Goal: Task Accomplishment & Management: Use online tool/utility

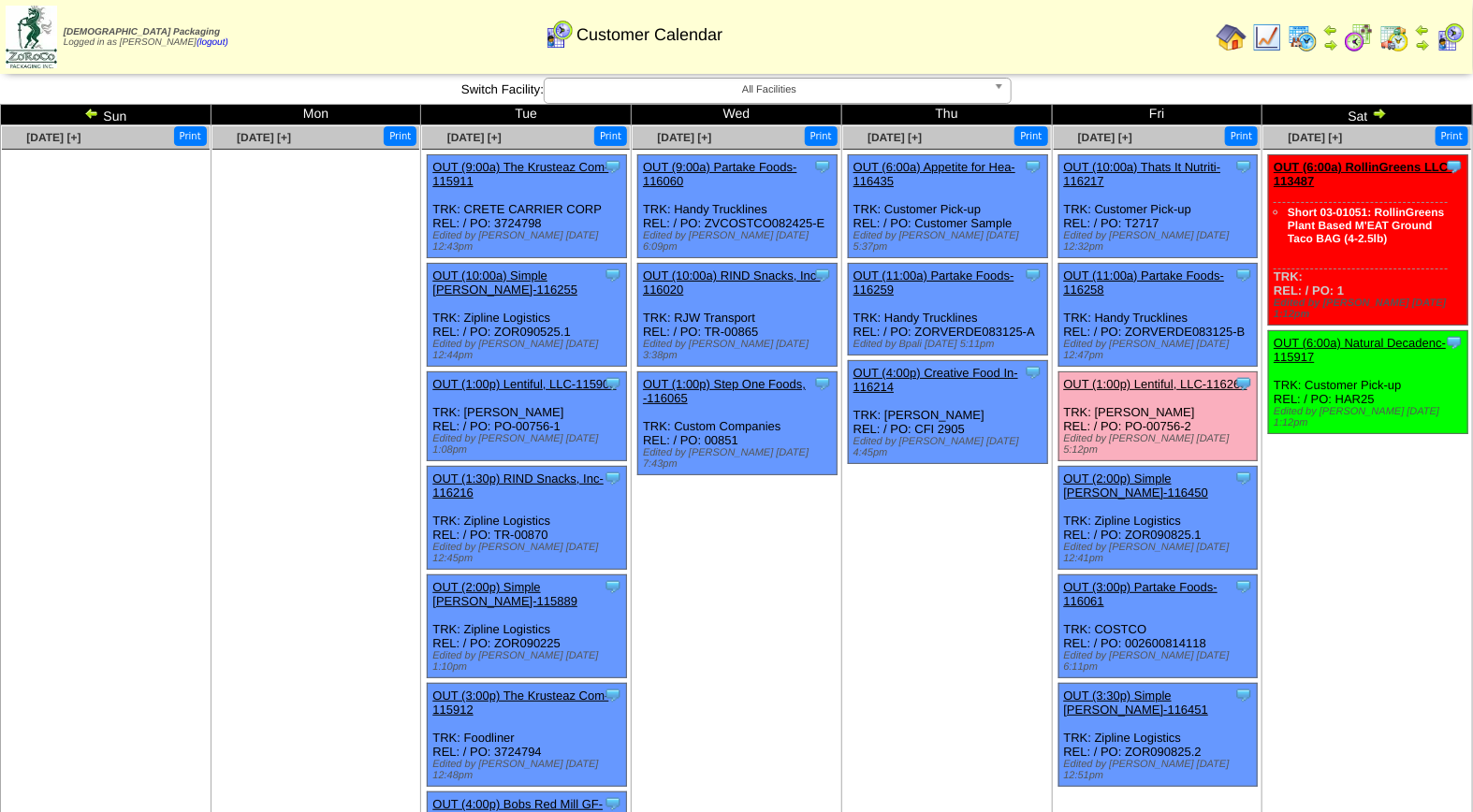
click at [1091, 377] on link "OUT (1:00p) Lentiful, LLC-116260" at bounding box center [1155, 384] width 183 height 14
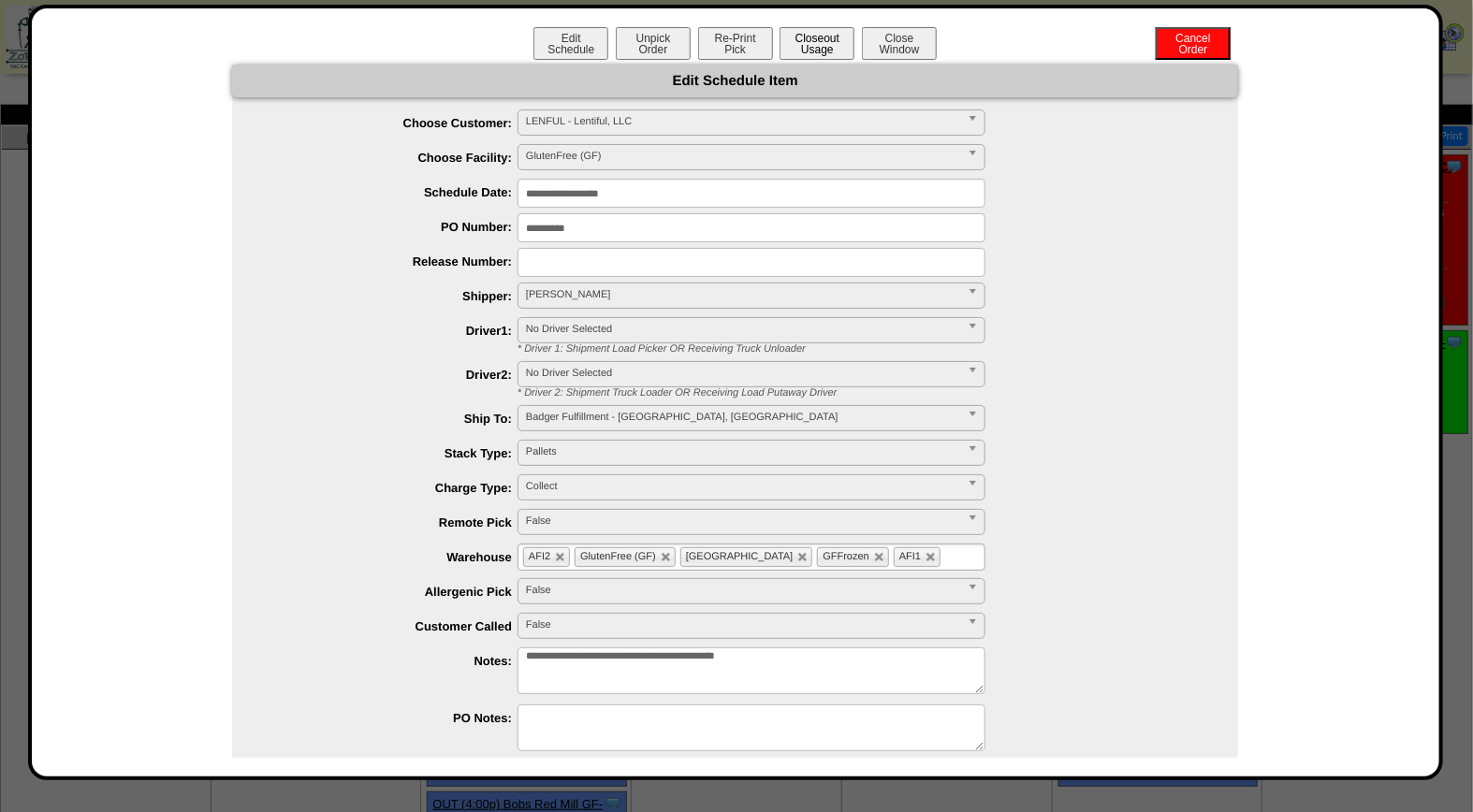
click at [802, 52] on button "Closeout Usage" at bounding box center [817, 43] width 75 height 33
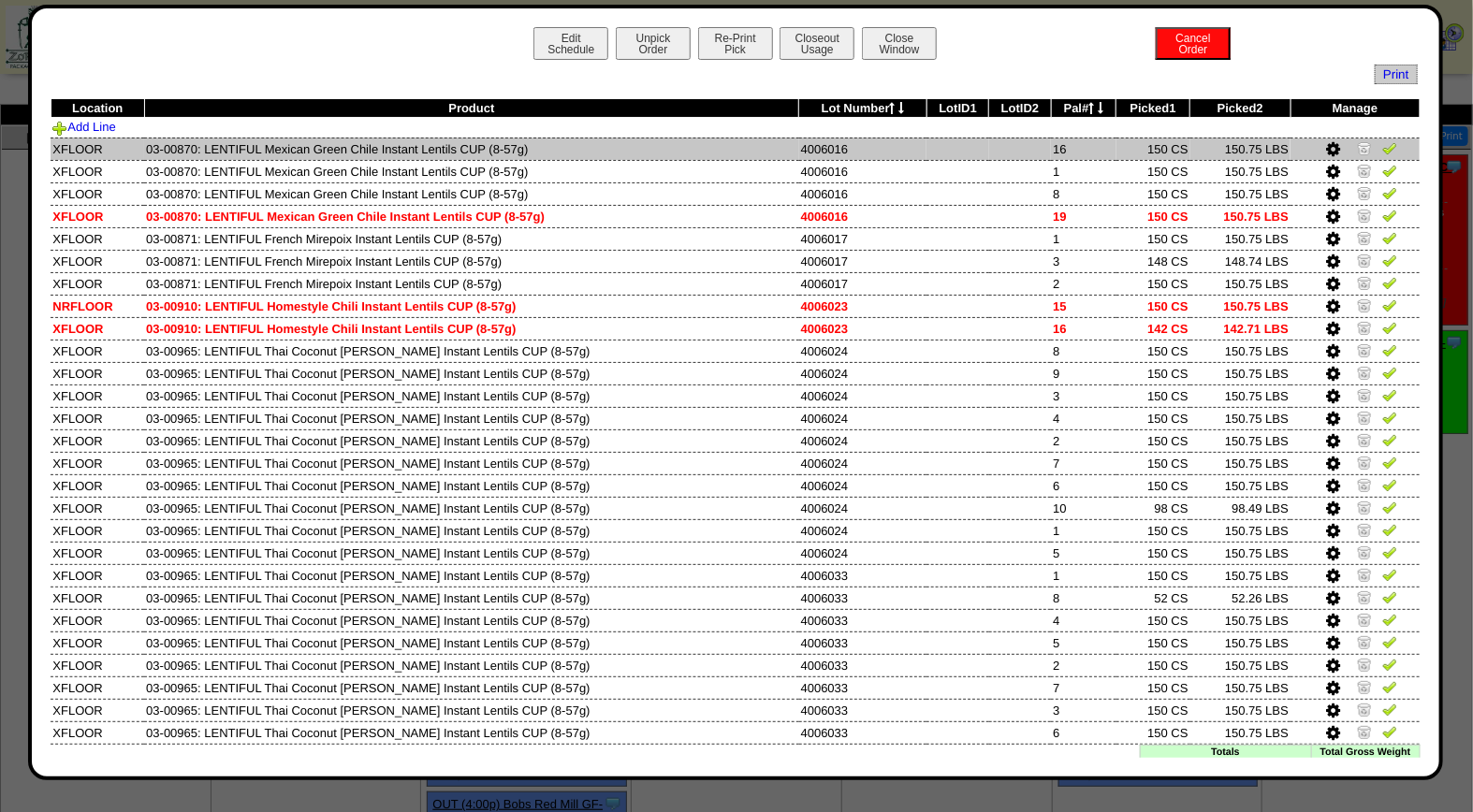
click at [1382, 148] on img at bounding box center [1389, 148] width 15 height 15
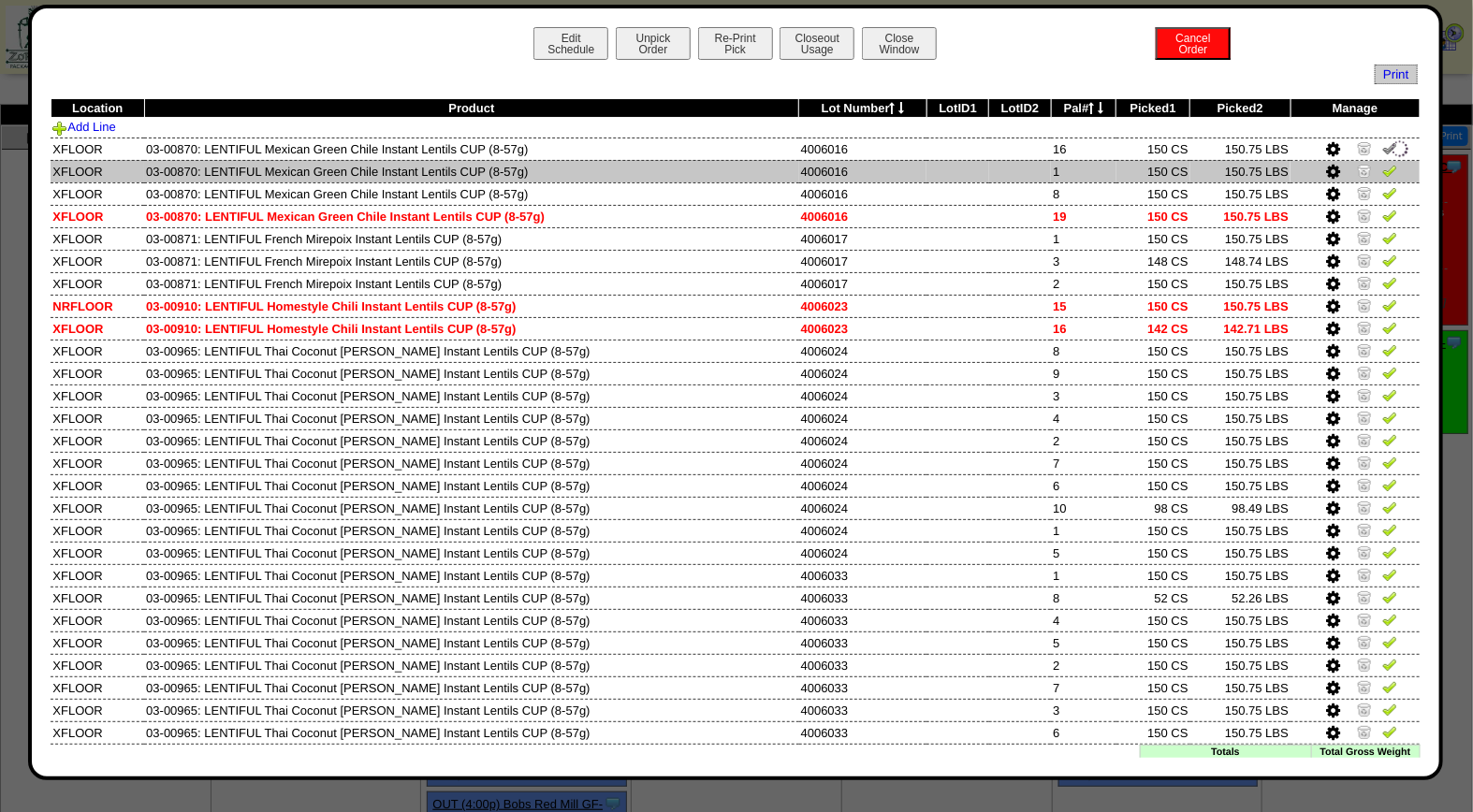
click at [1382, 170] on img at bounding box center [1389, 169] width 15 height 15
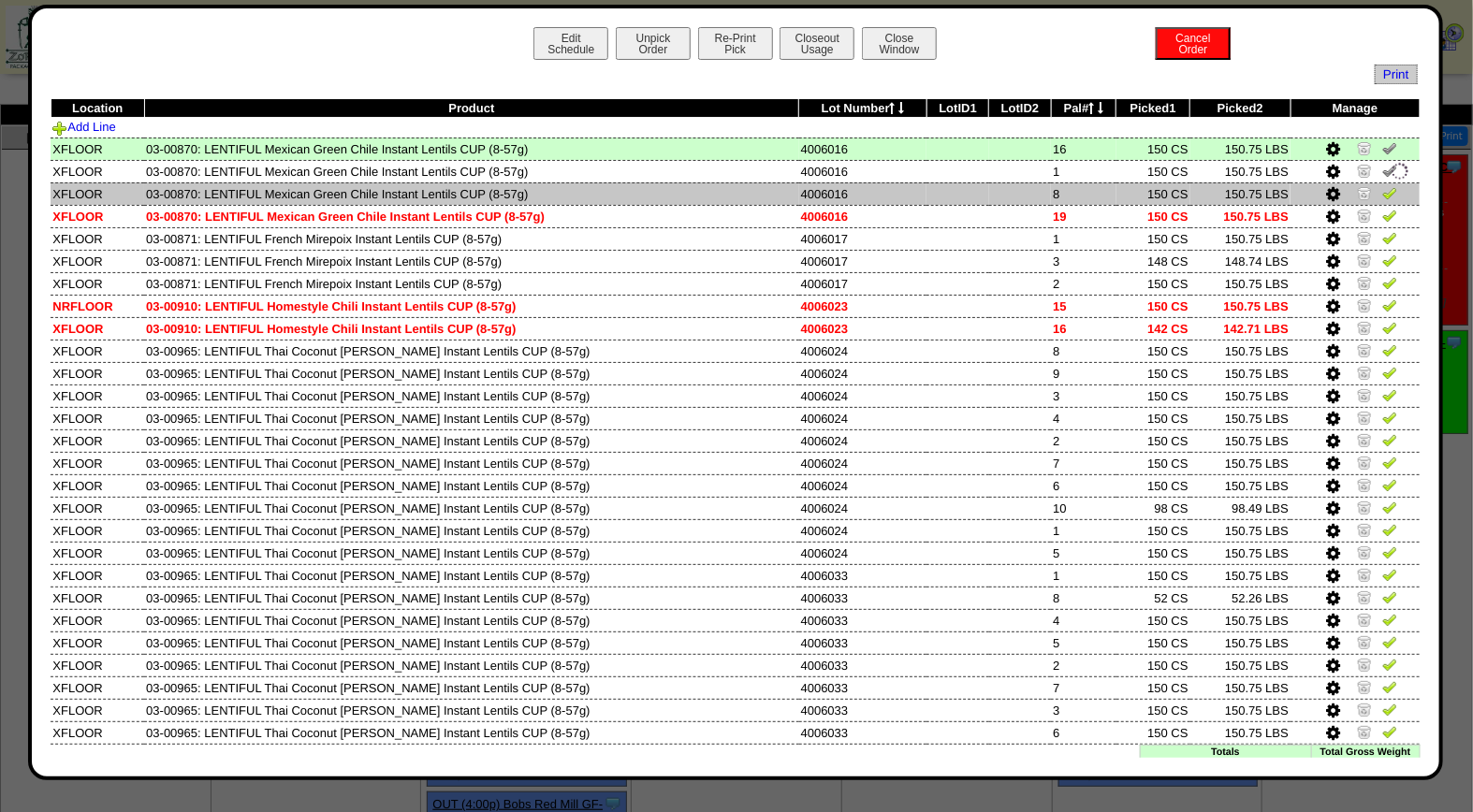
click at [1382, 189] on img at bounding box center [1389, 192] width 15 height 15
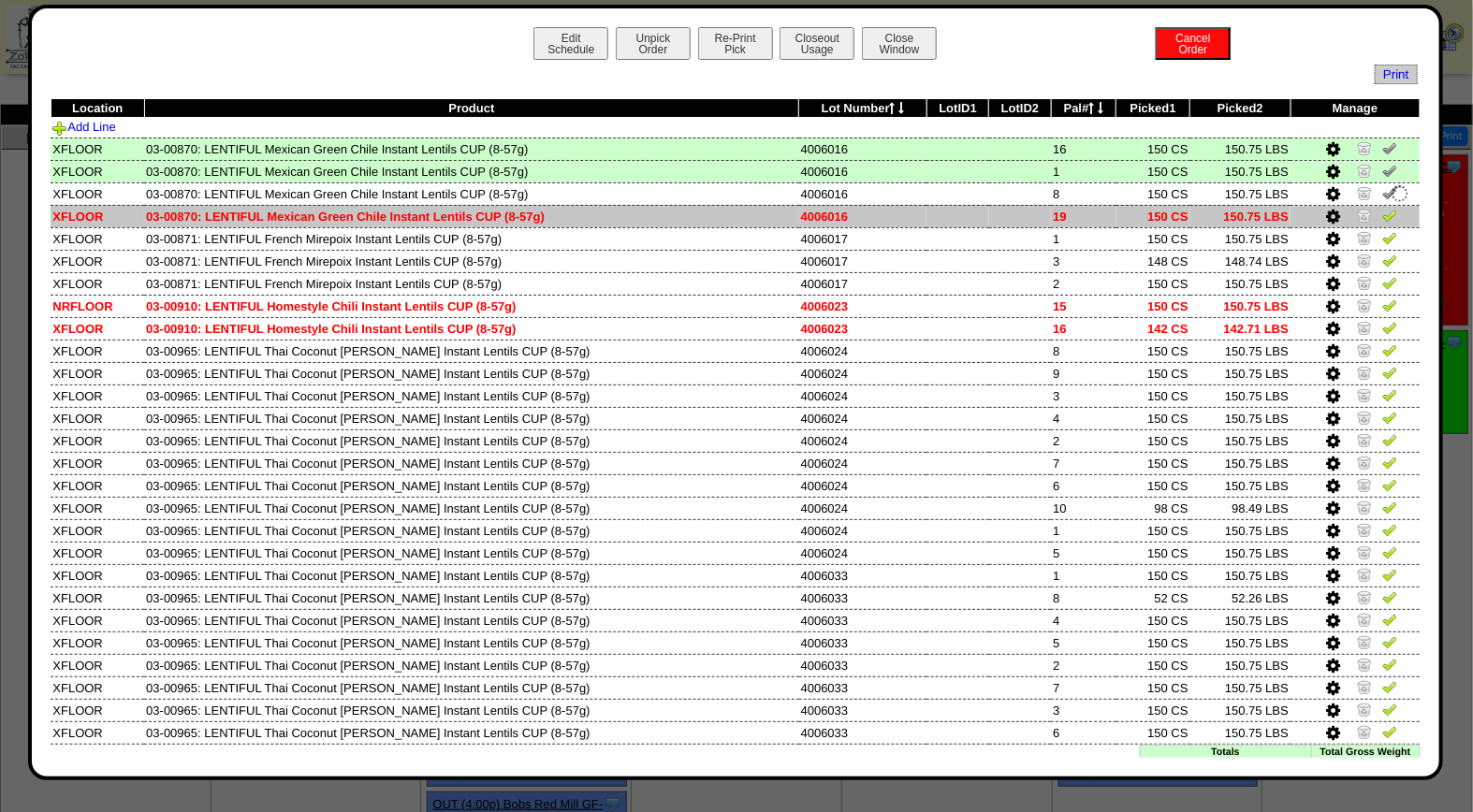
click at [1382, 215] on img at bounding box center [1389, 215] width 15 height 15
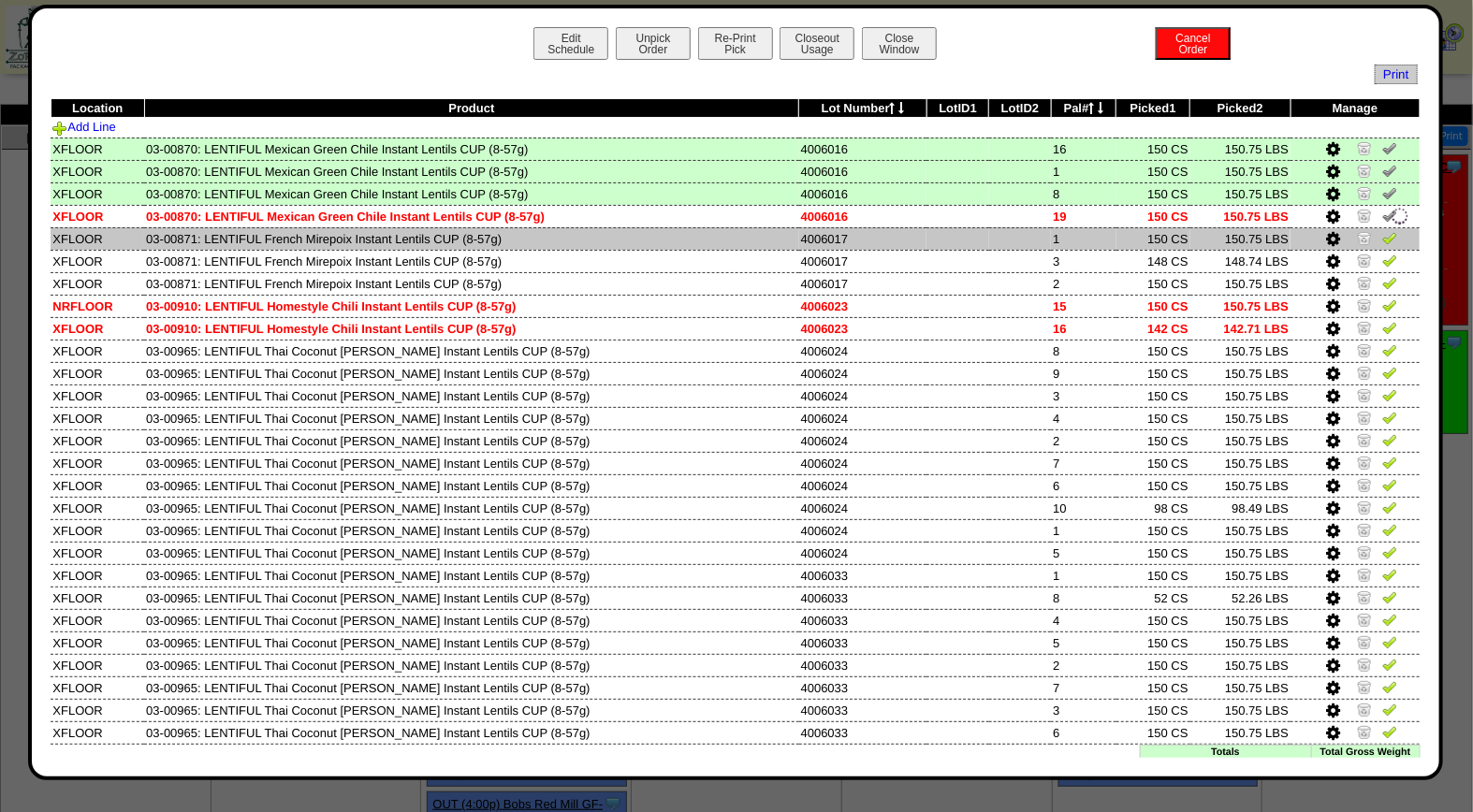
click at [1382, 234] on img at bounding box center [1389, 237] width 15 height 15
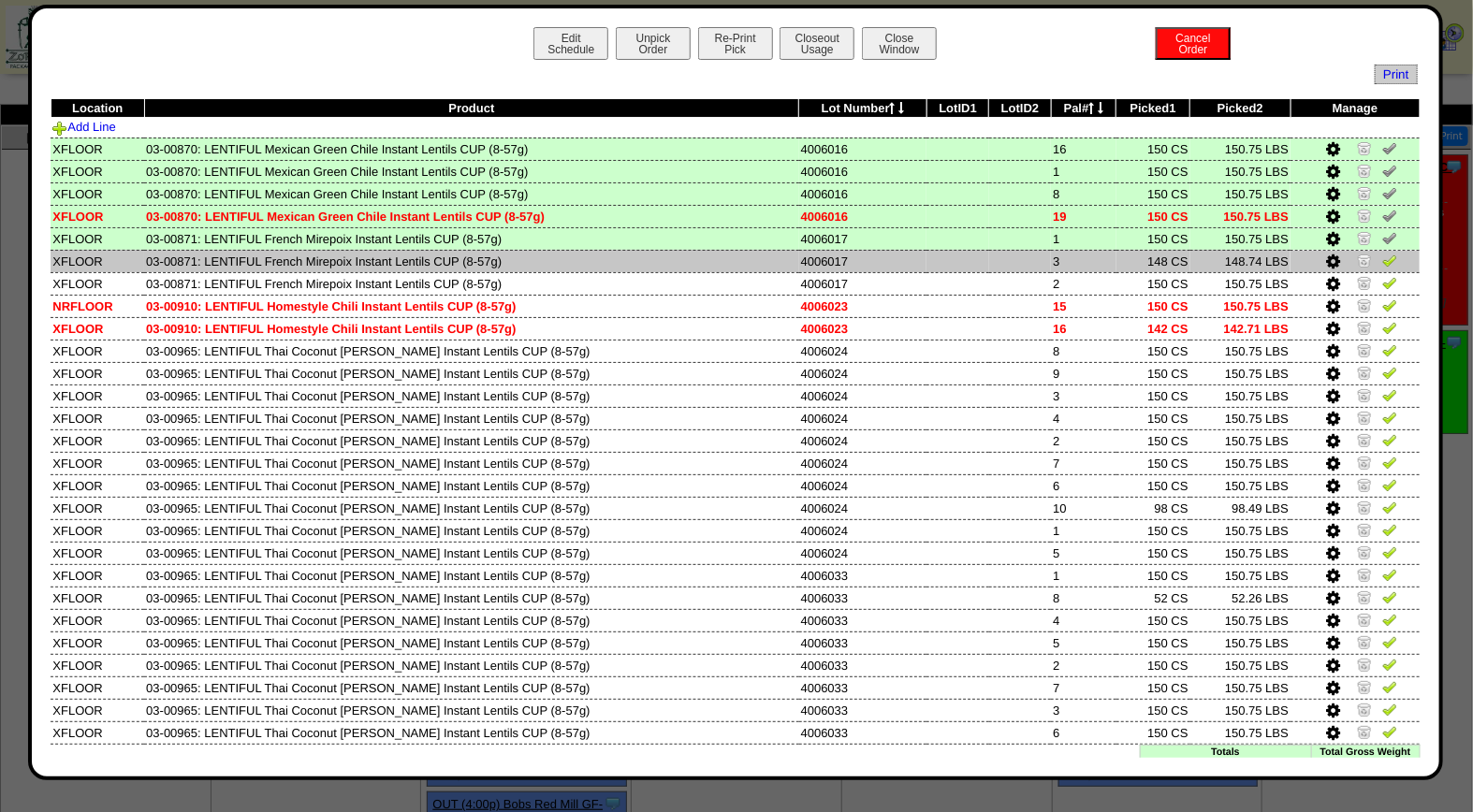
click at [1382, 261] on img at bounding box center [1389, 259] width 15 height 15
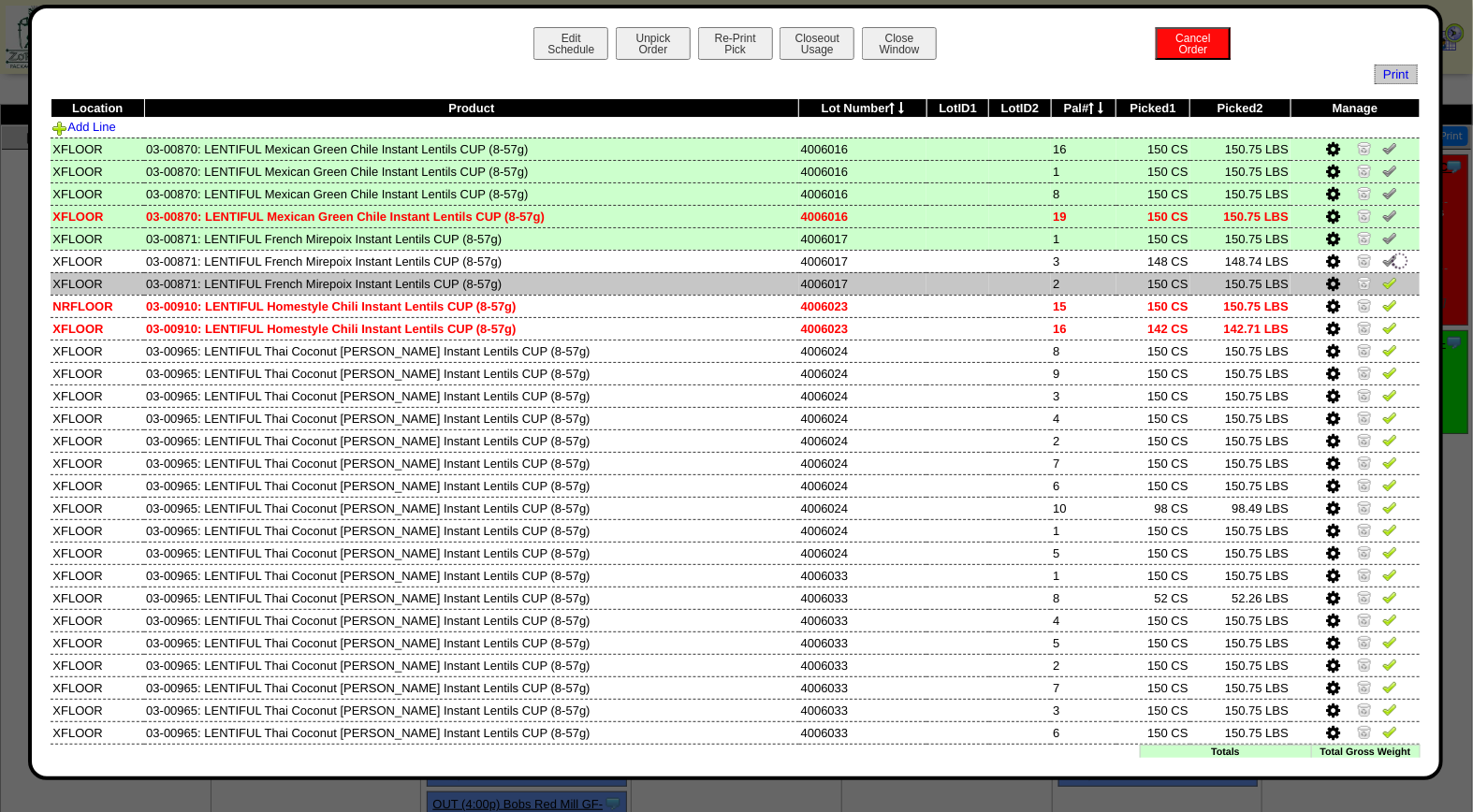
click at [1382, 281] on img at bounding box center [1389, 282] width 15 height 15
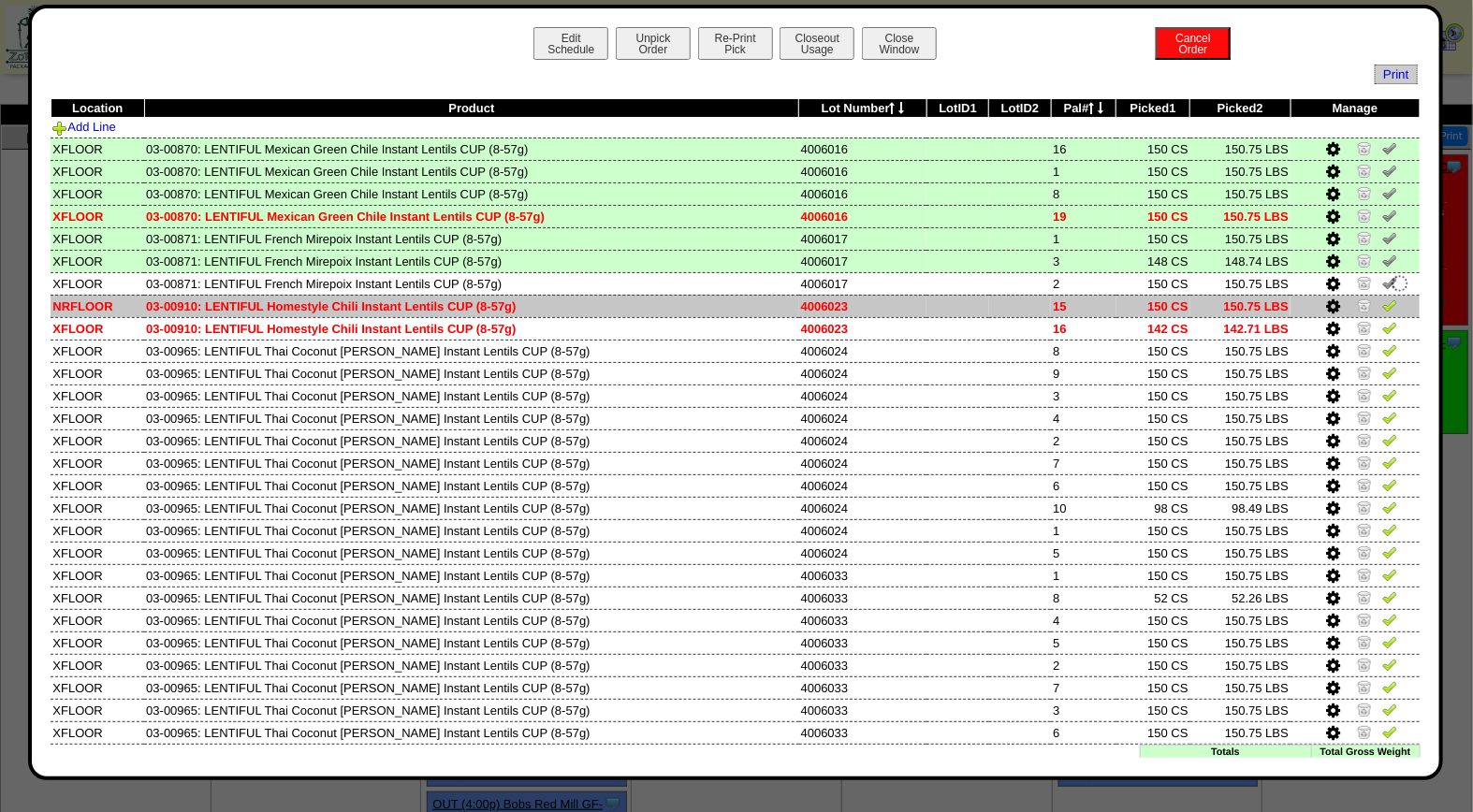
click at [1382, 310] on img at bounding box center [1389, 304] width 15 height 15
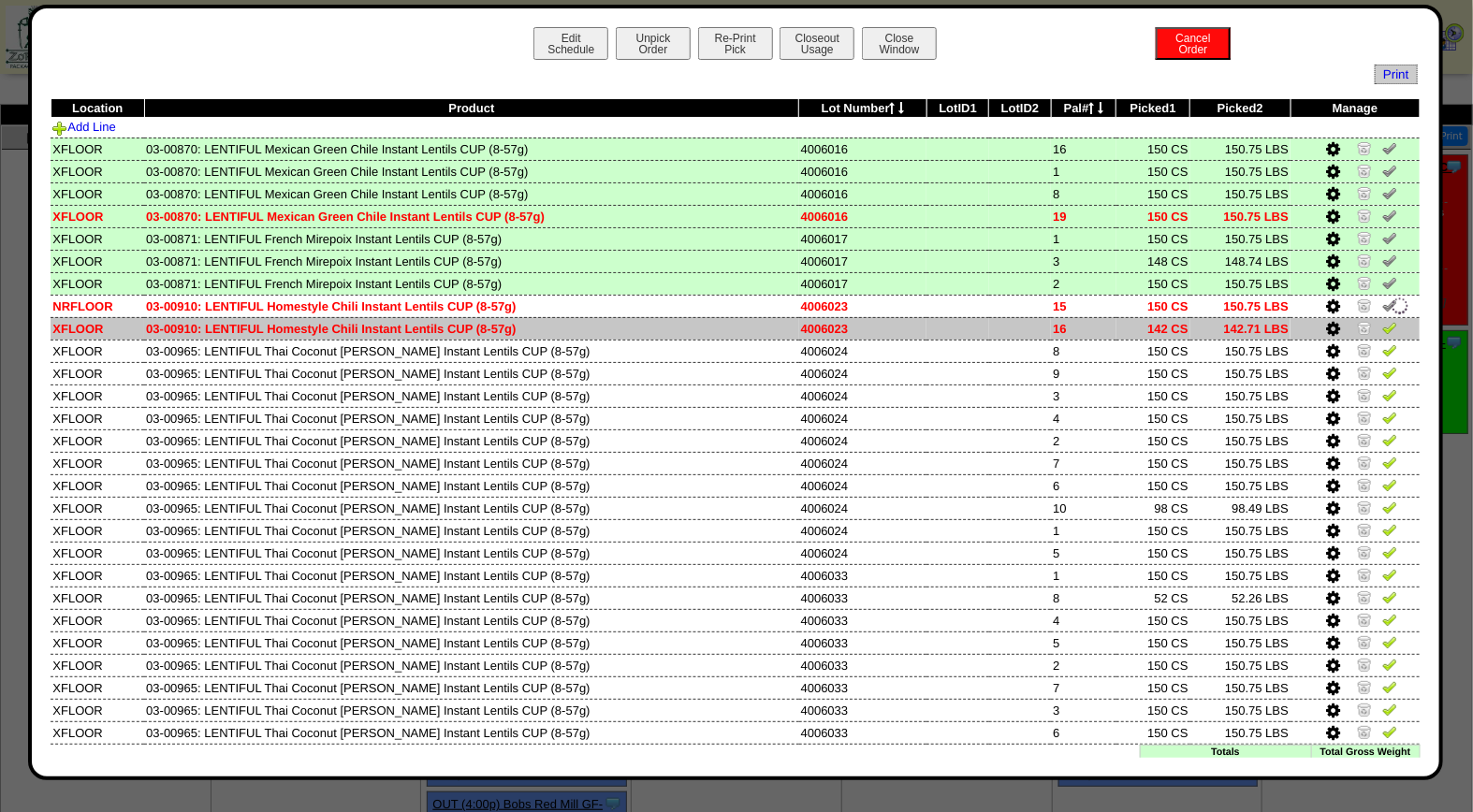
click at [1382, 326] on img at bounding box center [1389, 327] width 15 height 15
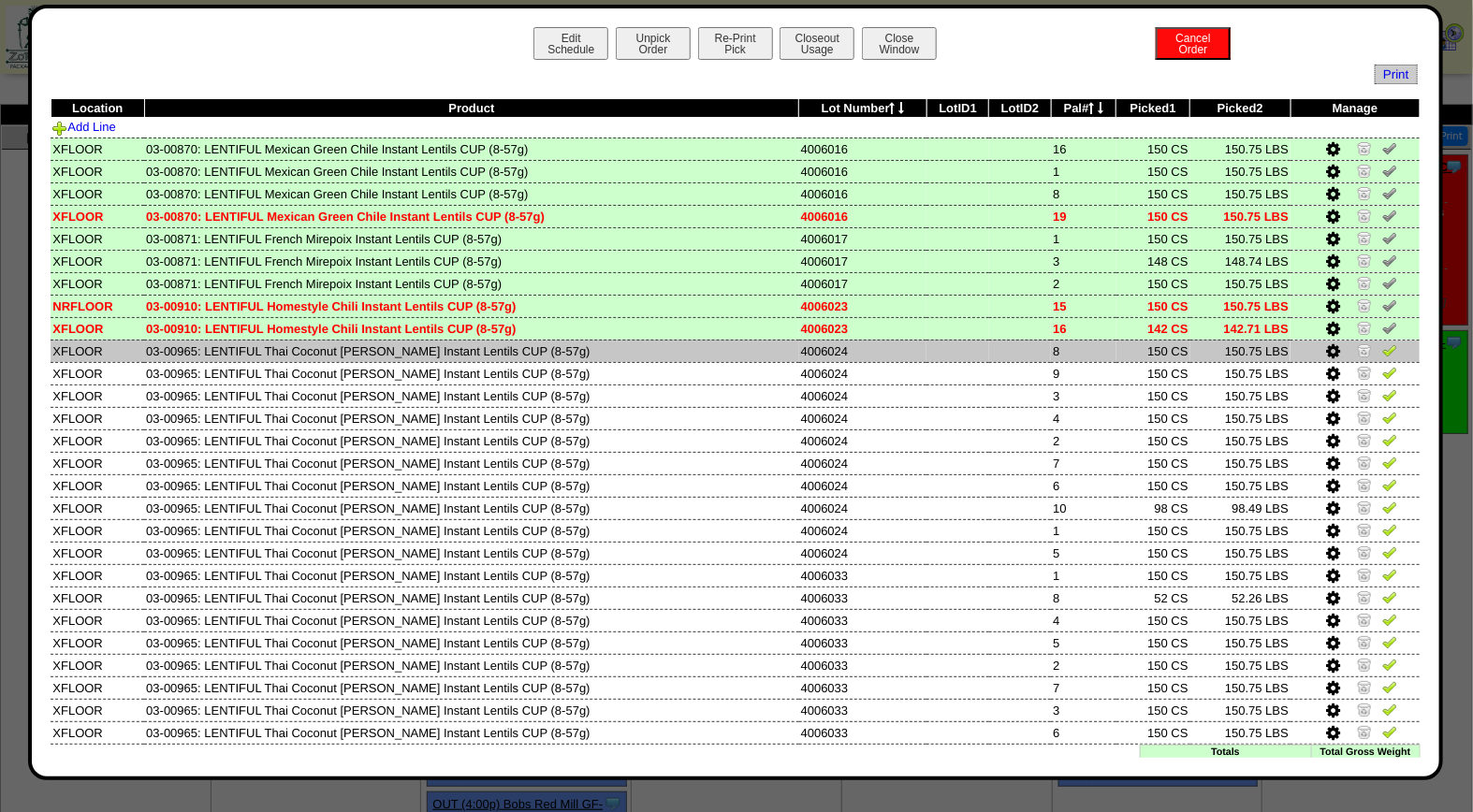
click at [1382, 344] on img at bounding box center [1389, 350] width 15 height 15
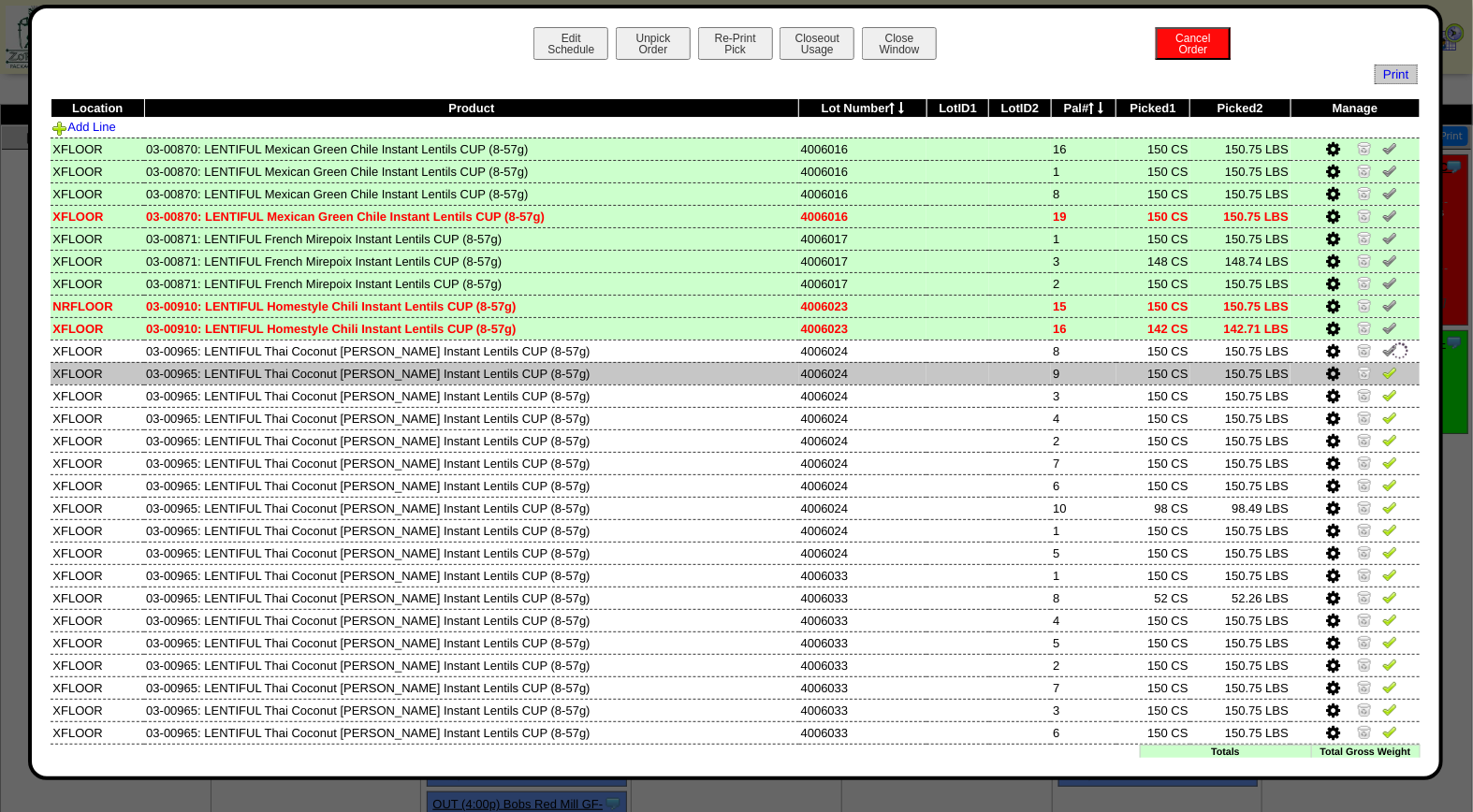
click at [1382, 371] on img at bounding box center [1389, 371] width 15 height 15
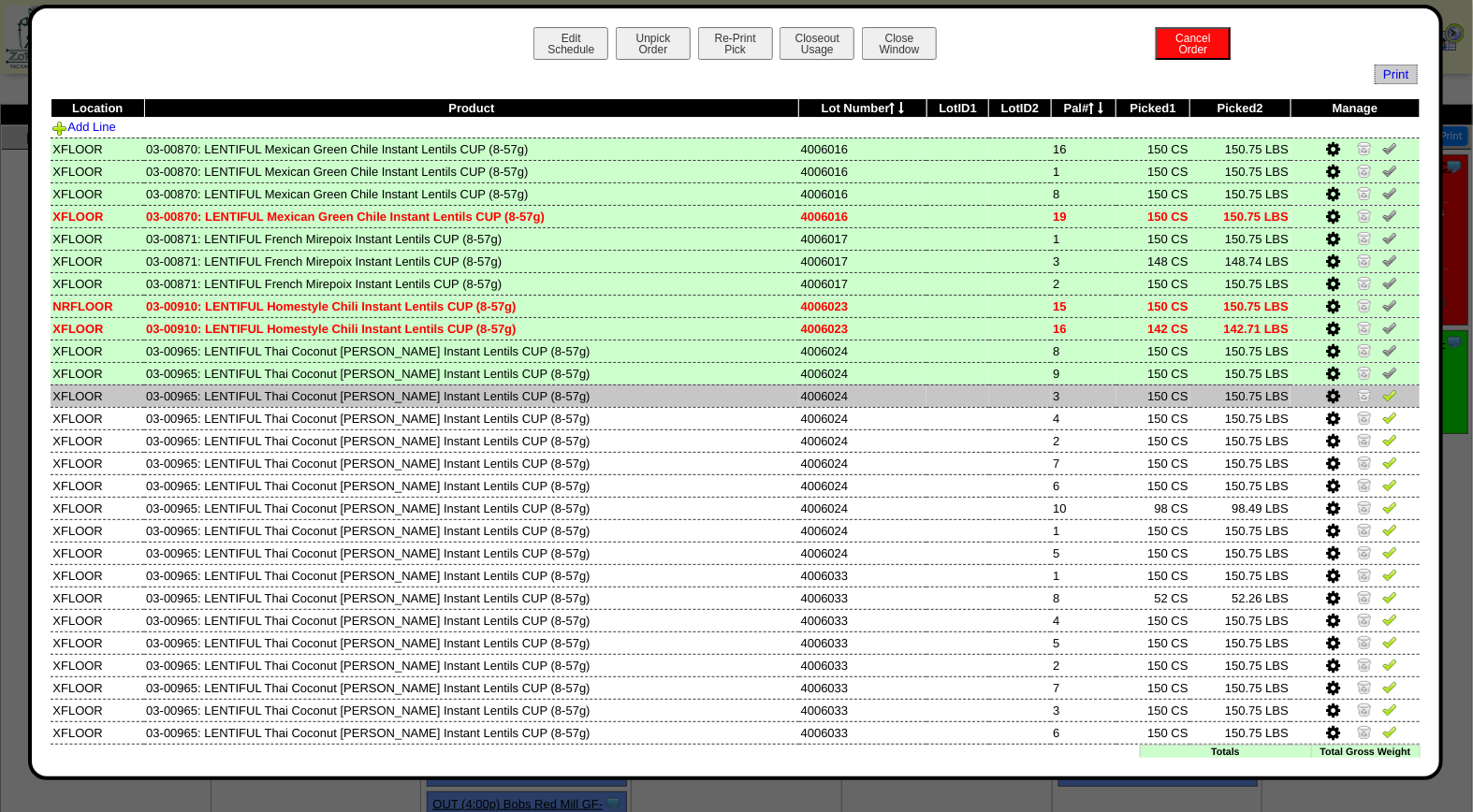
click at [1382, 387] on img at bounding box center [1389, 394] width 15 height 15
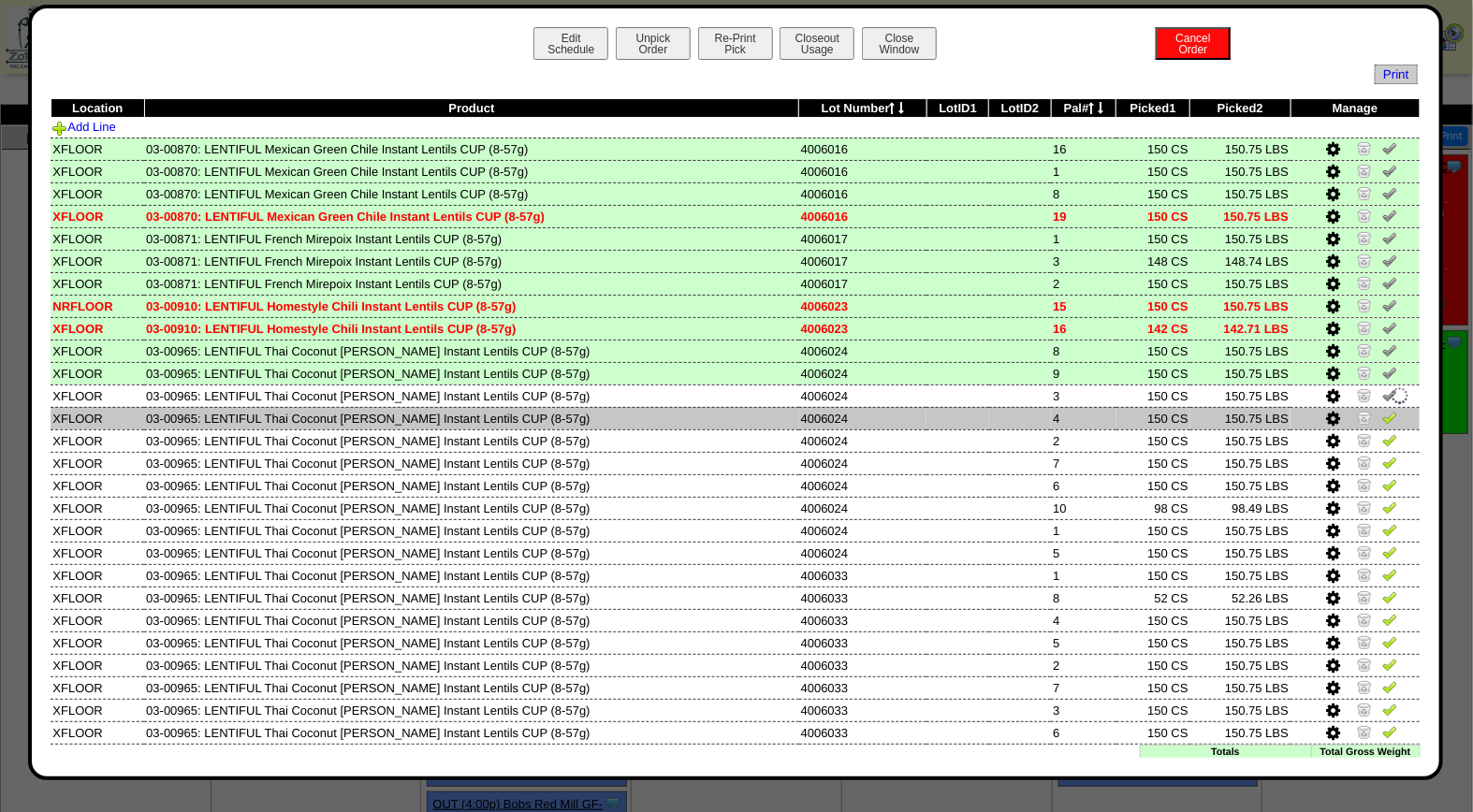
click at [1382, 415] on img at bounding box center [1389, 417] width 15 height 15
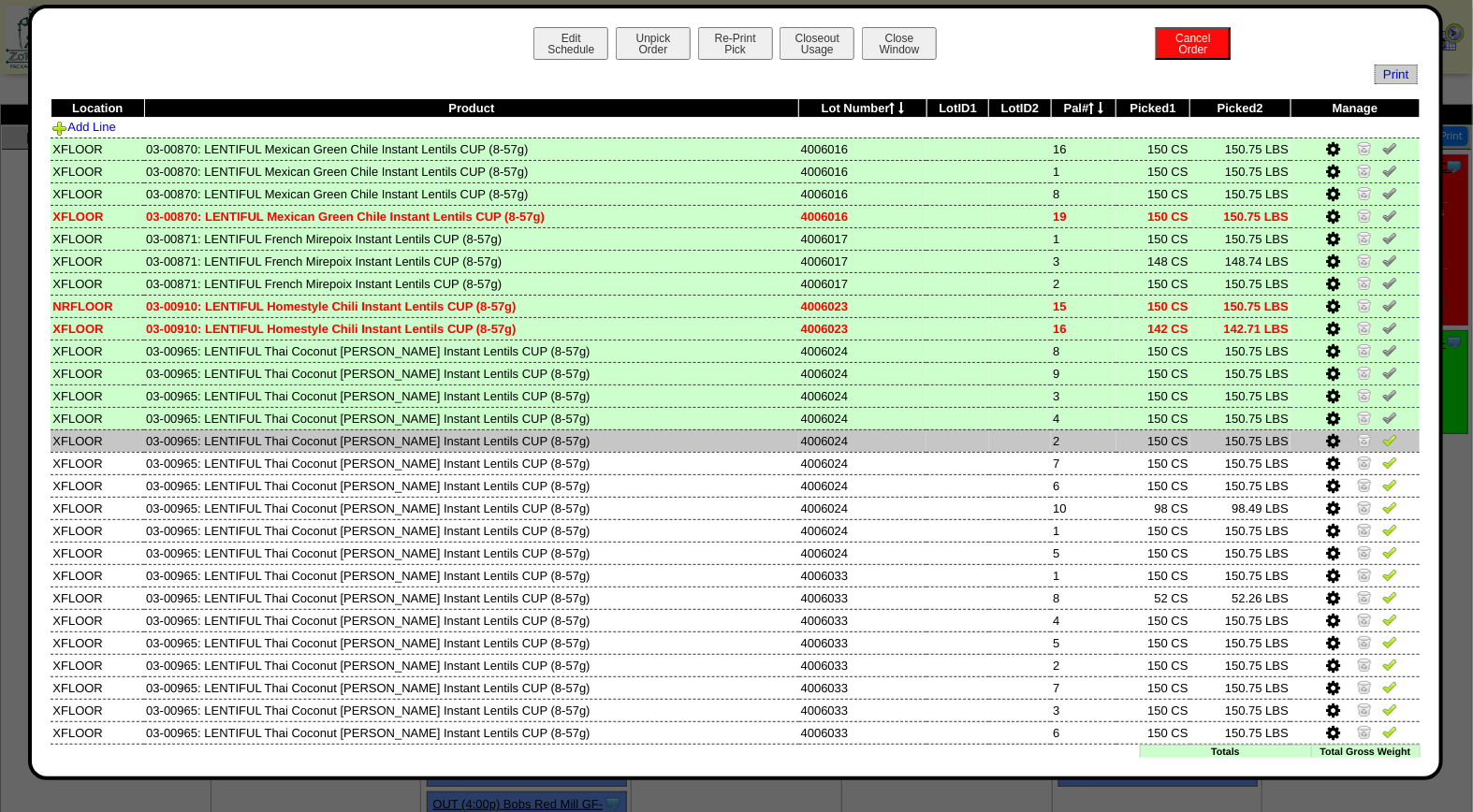
click at [1382, 436] on img at bounding box center [1389, 439] width 15 height 15
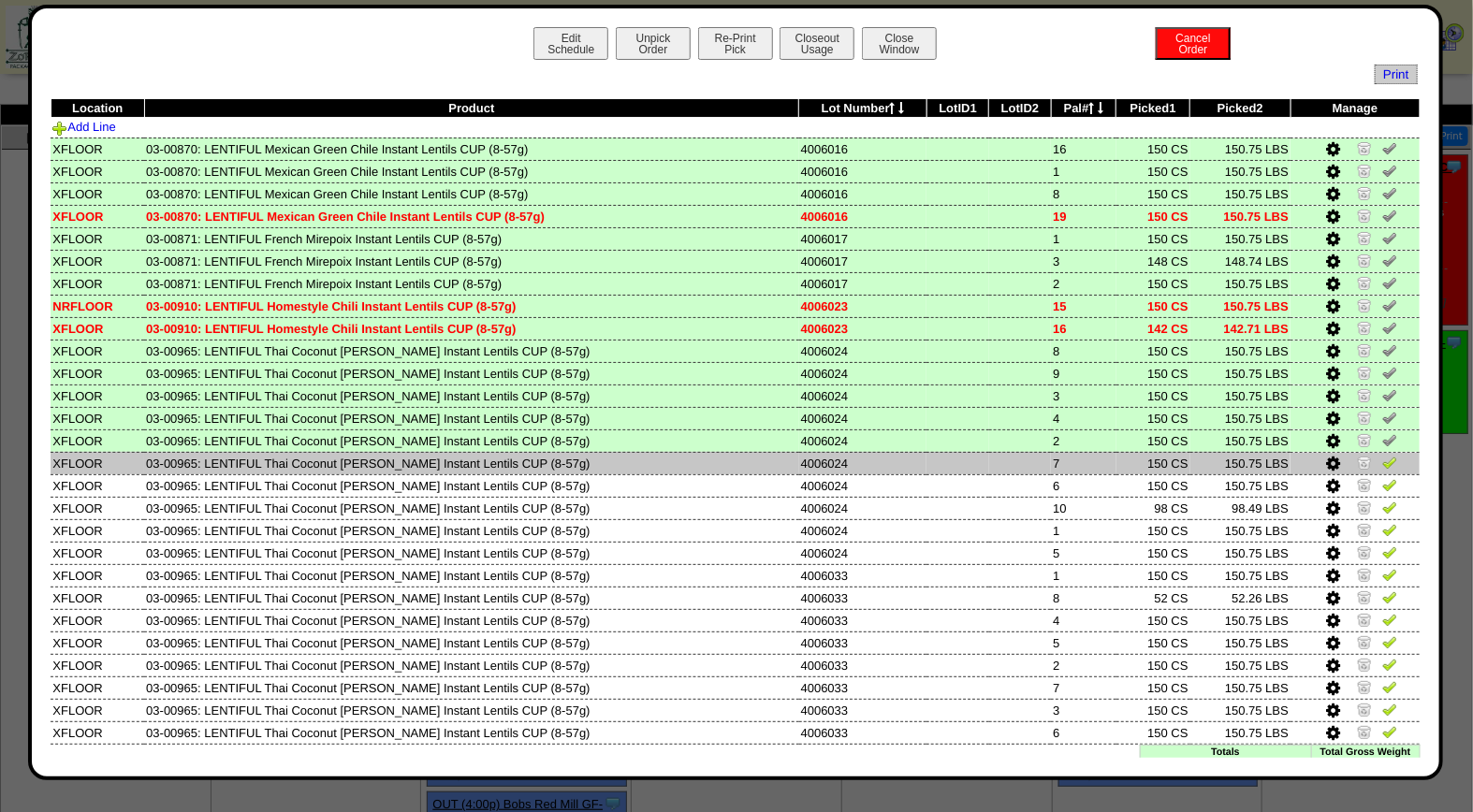
click at [1382, 459] on img at bounding box center [1389, 461] width 15 height 15
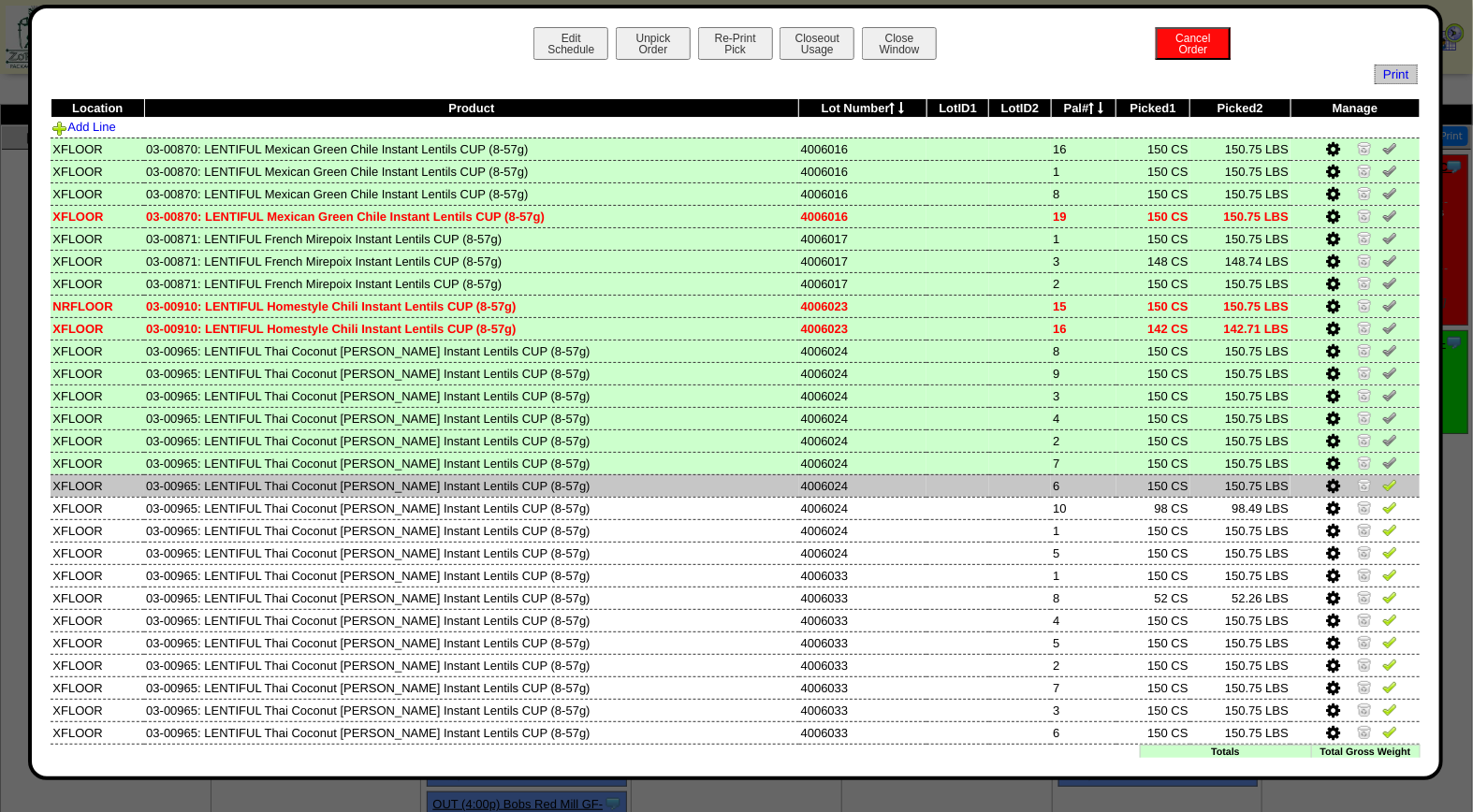
click at [1382, 477] on img at bounding box center [1389, 484] width 15 height 15
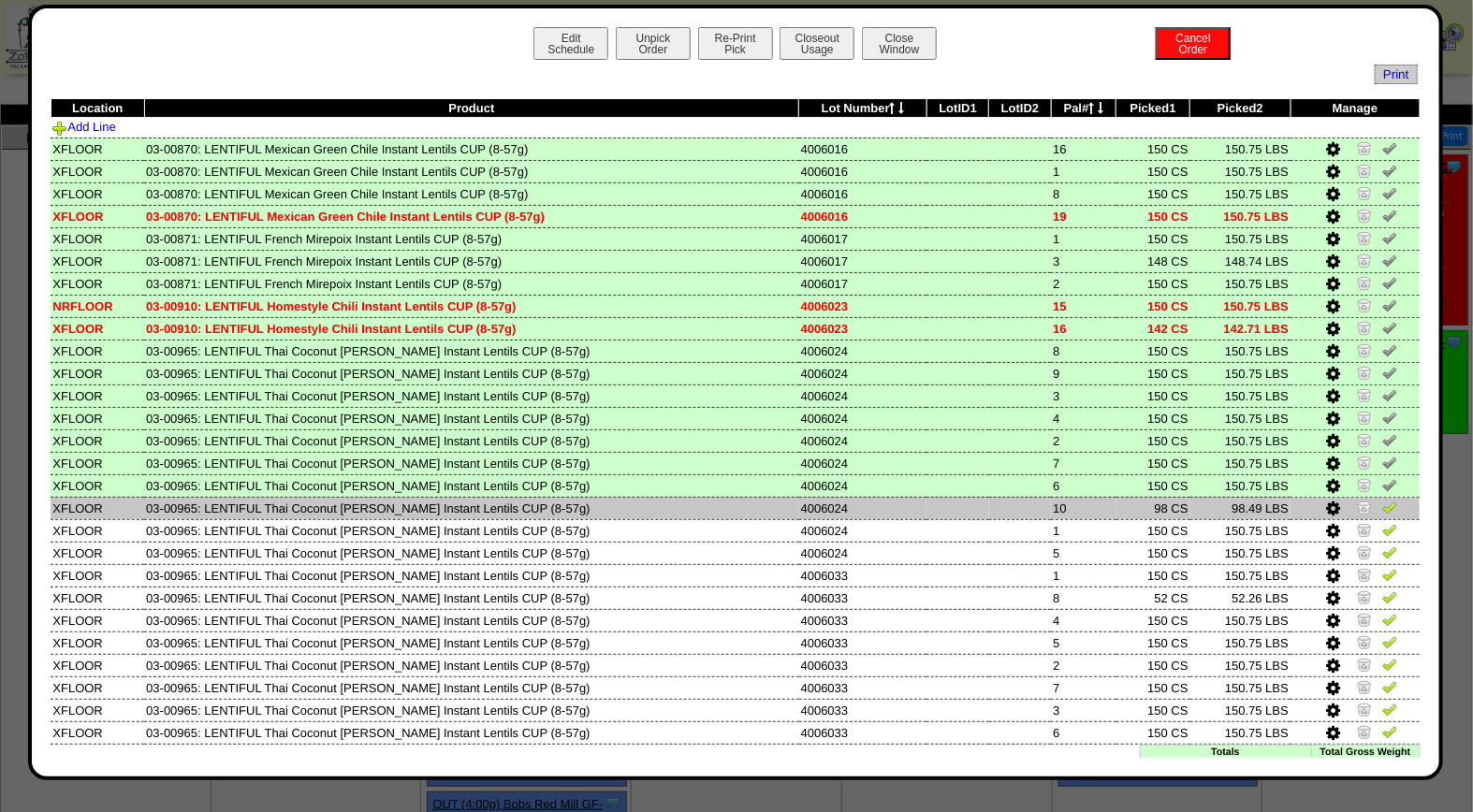
click at [1382, 499] on img at bounding box center [1389, 506] width 15 height 15
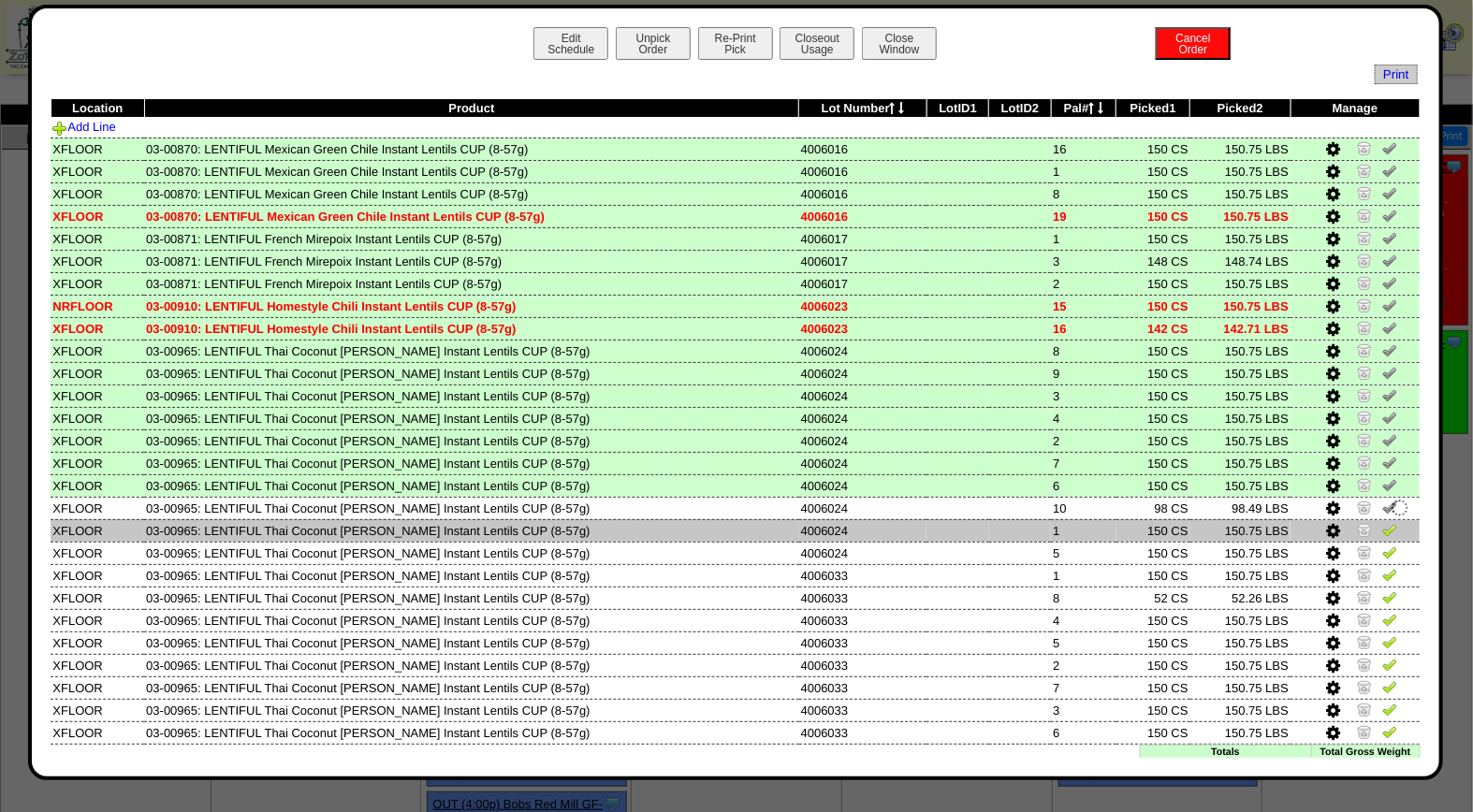
click at [1382, 528] on img at bounding box center [1389, 529] width 15 height 15
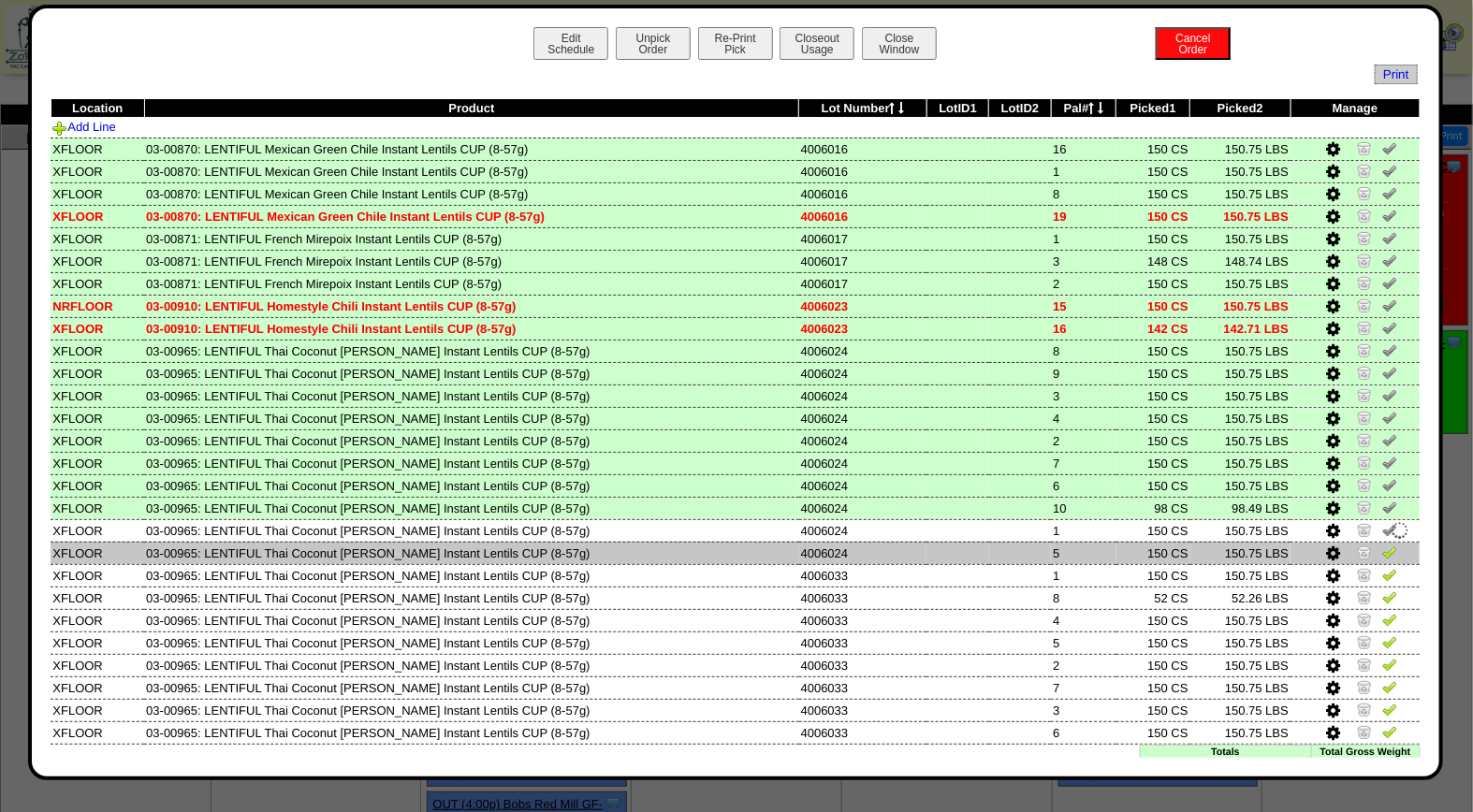
click at [1382, 545] on img at bounding box center [1389, 552] width 15 height 15
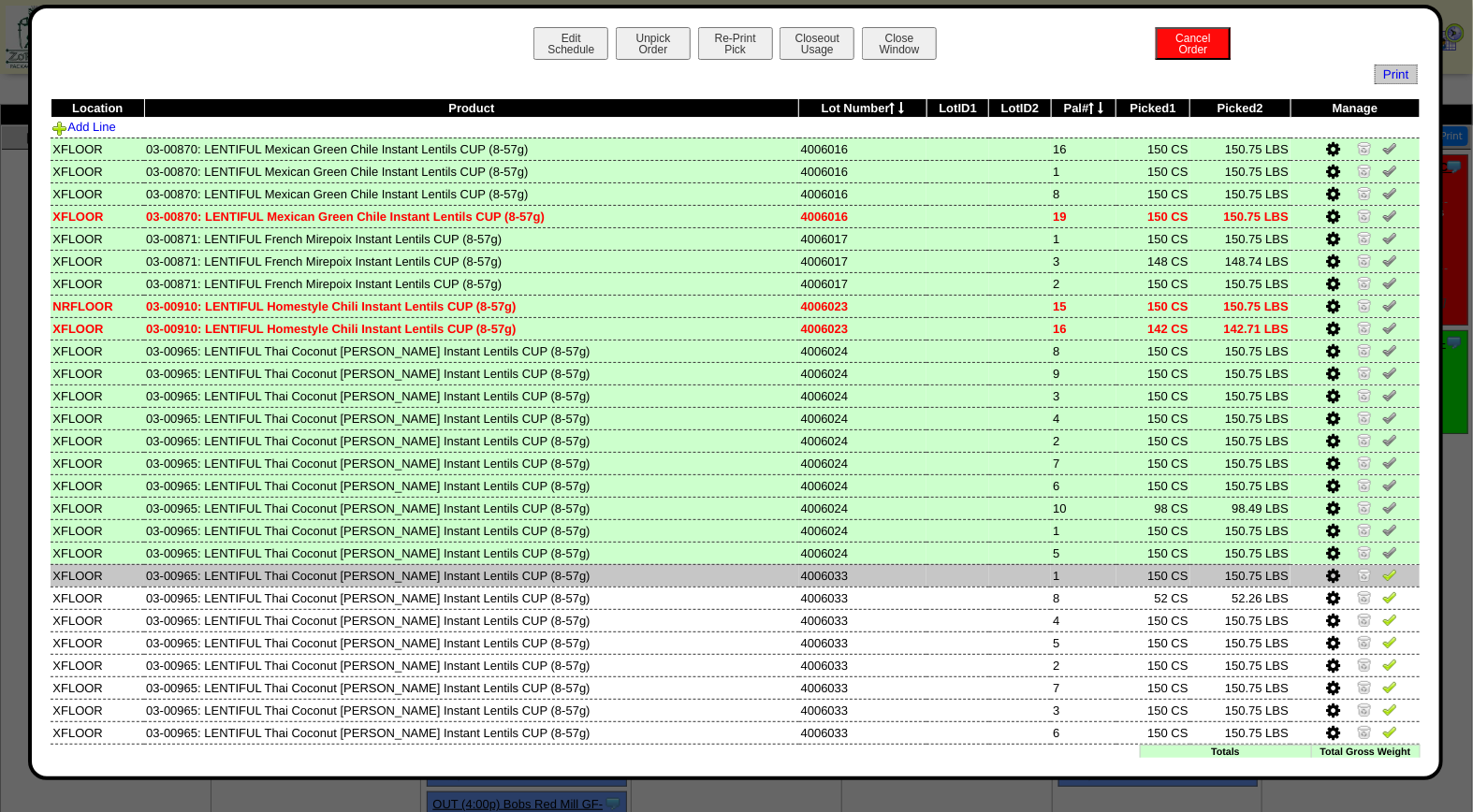
click at [1382, 566] on img at bounding box center [1389, 573] width 15 height 15
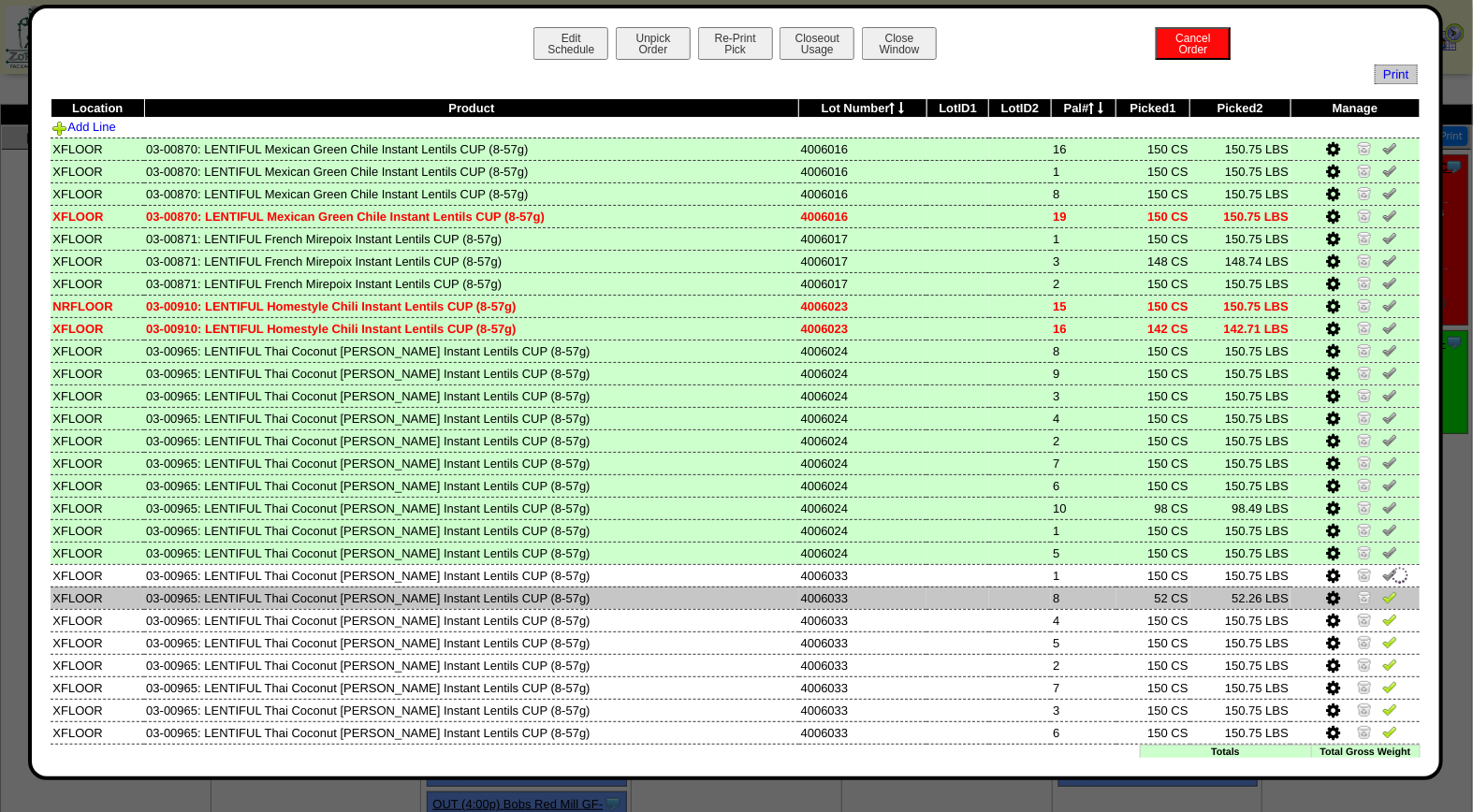
click at [1382, 595] on img at bounding box center [1389, 596] width 15 height 15
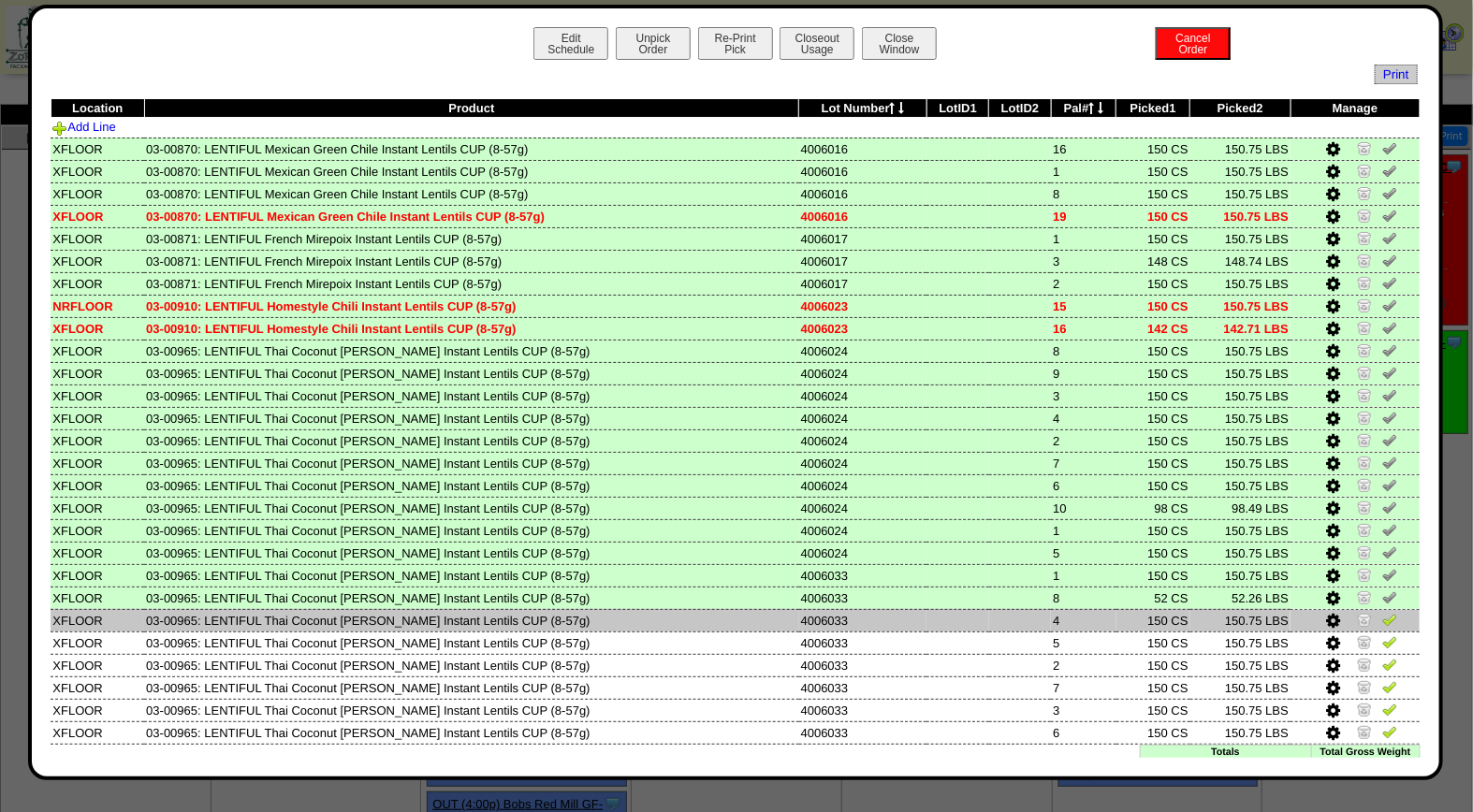
click at [1382, 612] on img at bounding box center [1389, 619] width 15 height 15
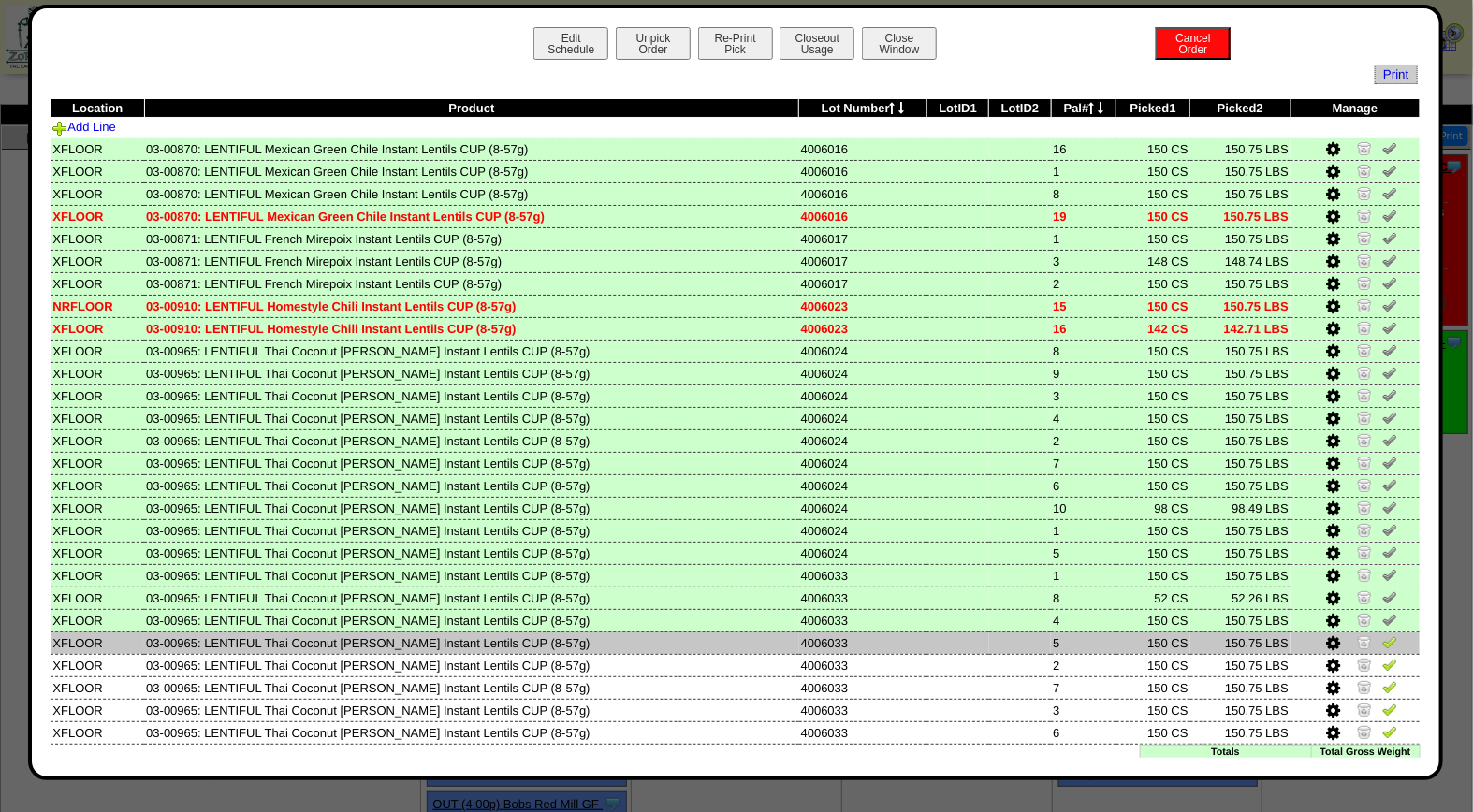
click at [1382, 634] on img at bounding box center [1389, 641] width 15 height 15
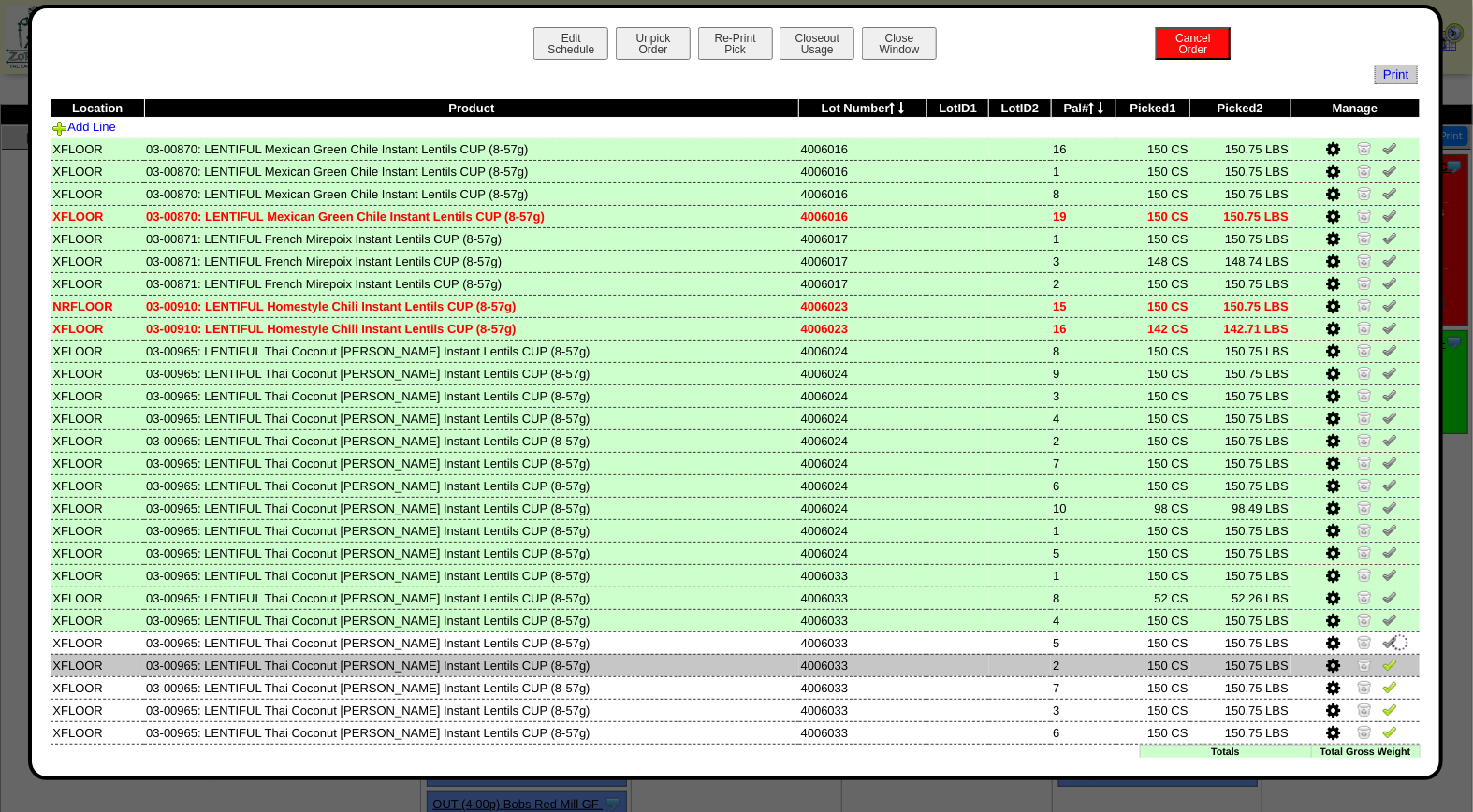
click at [1382, 657] on img at bounding box center [1389, 663] width 15 height 15
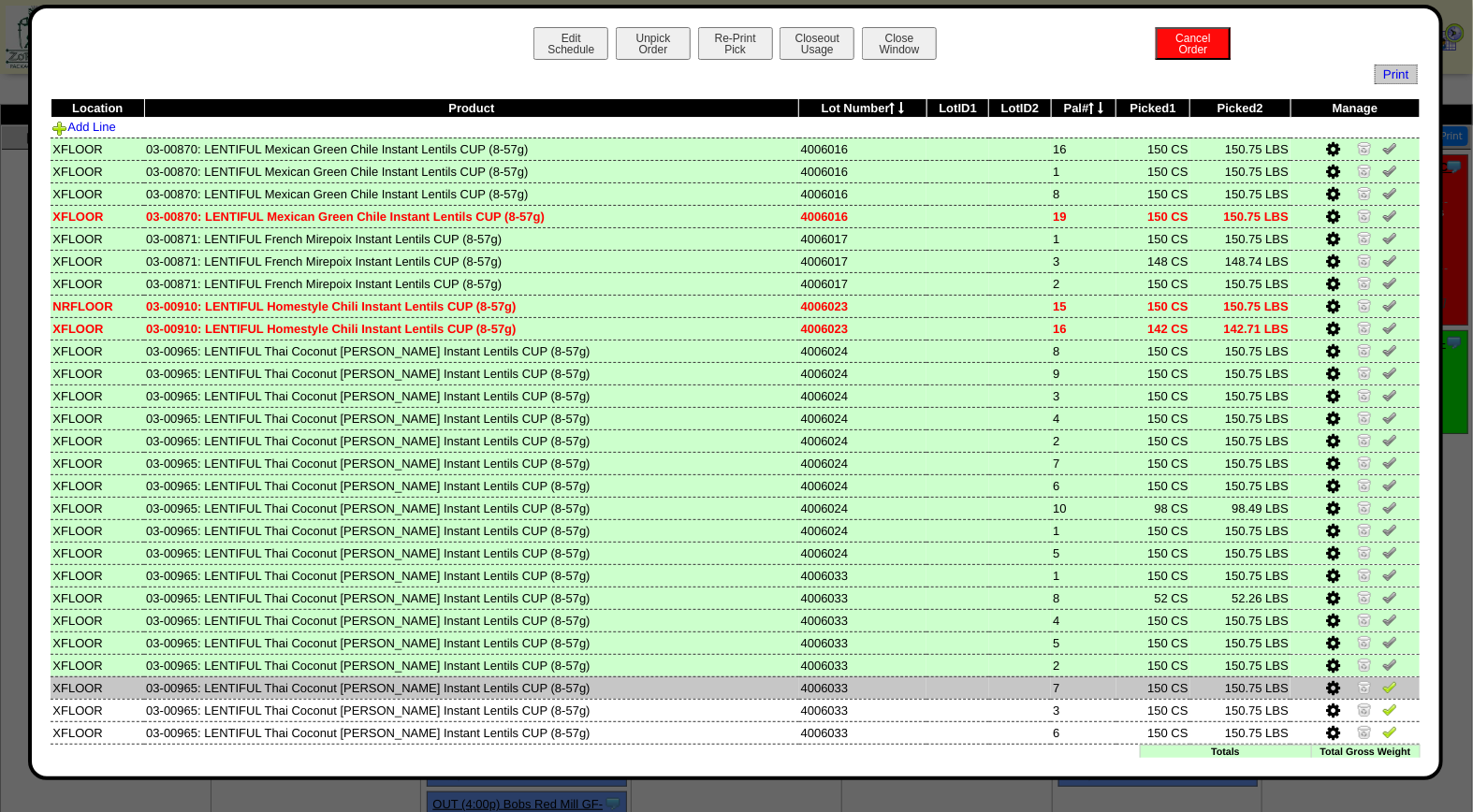
click at [1382, 679] on img at bounding box center [1389, 686] width 15 height 15
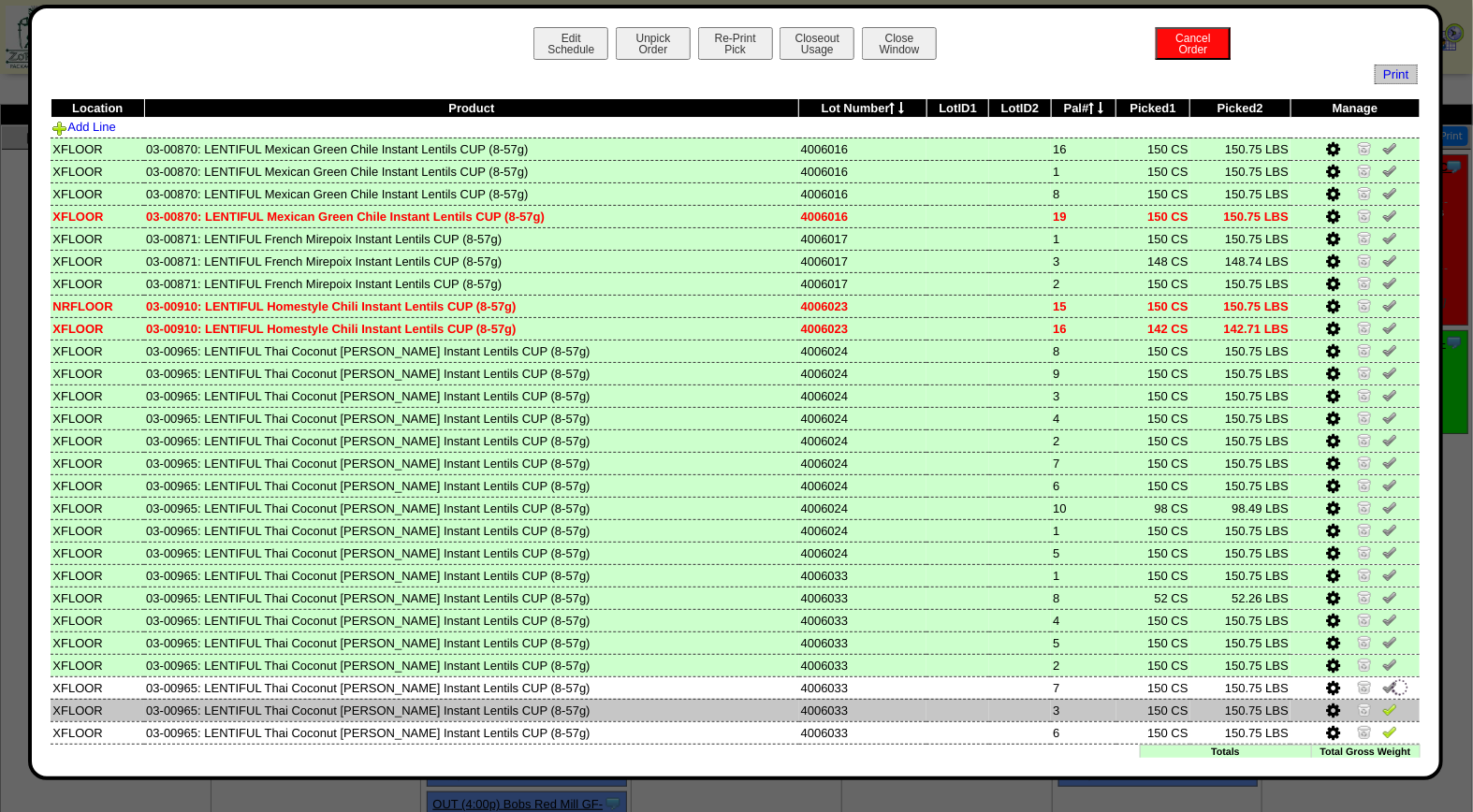
click at [1382, 701] on img at bounding box center [1389, 708] width 15 height 15
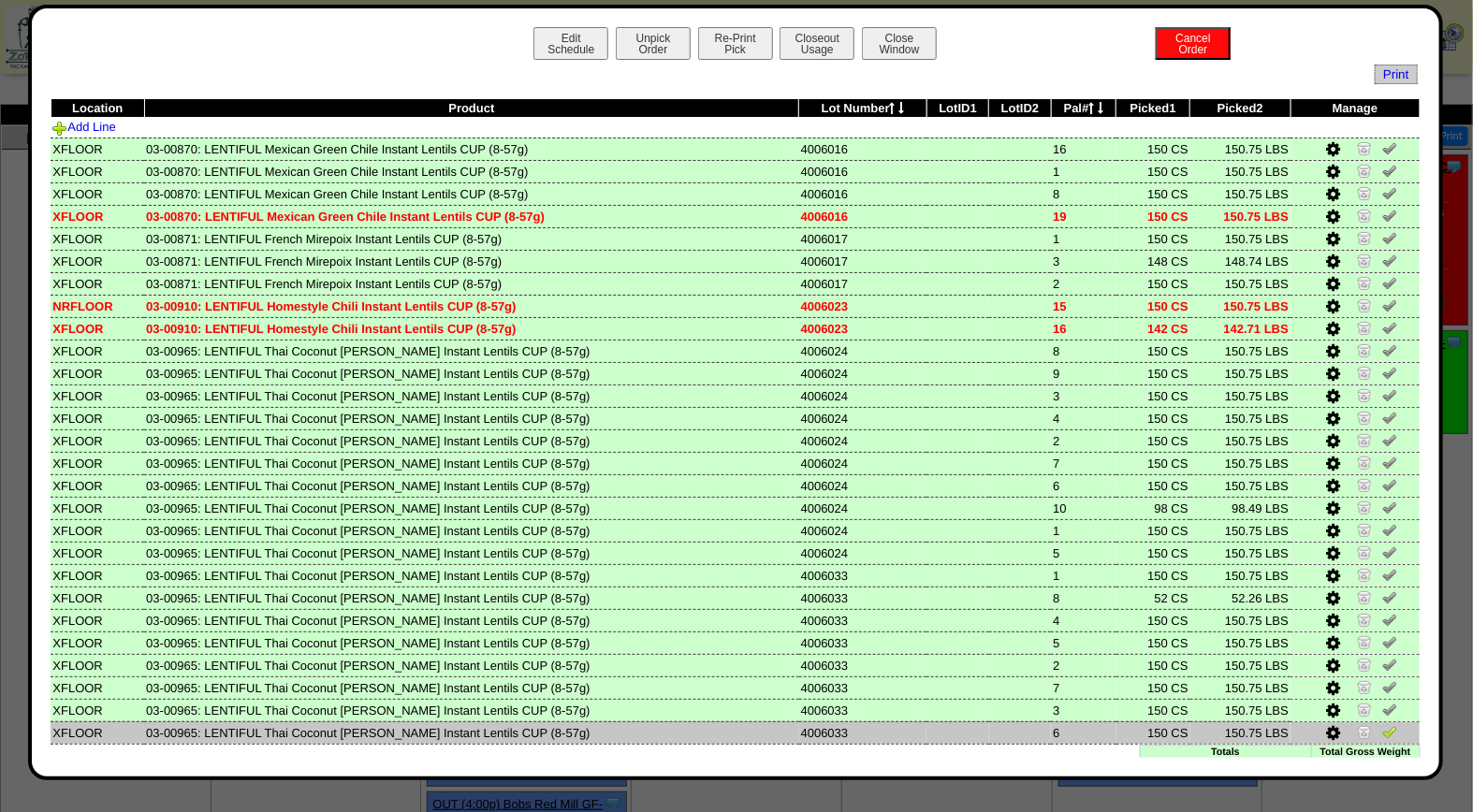
click at [1382, 724] on img at bounding box center [1389, 731] width 15 height 15
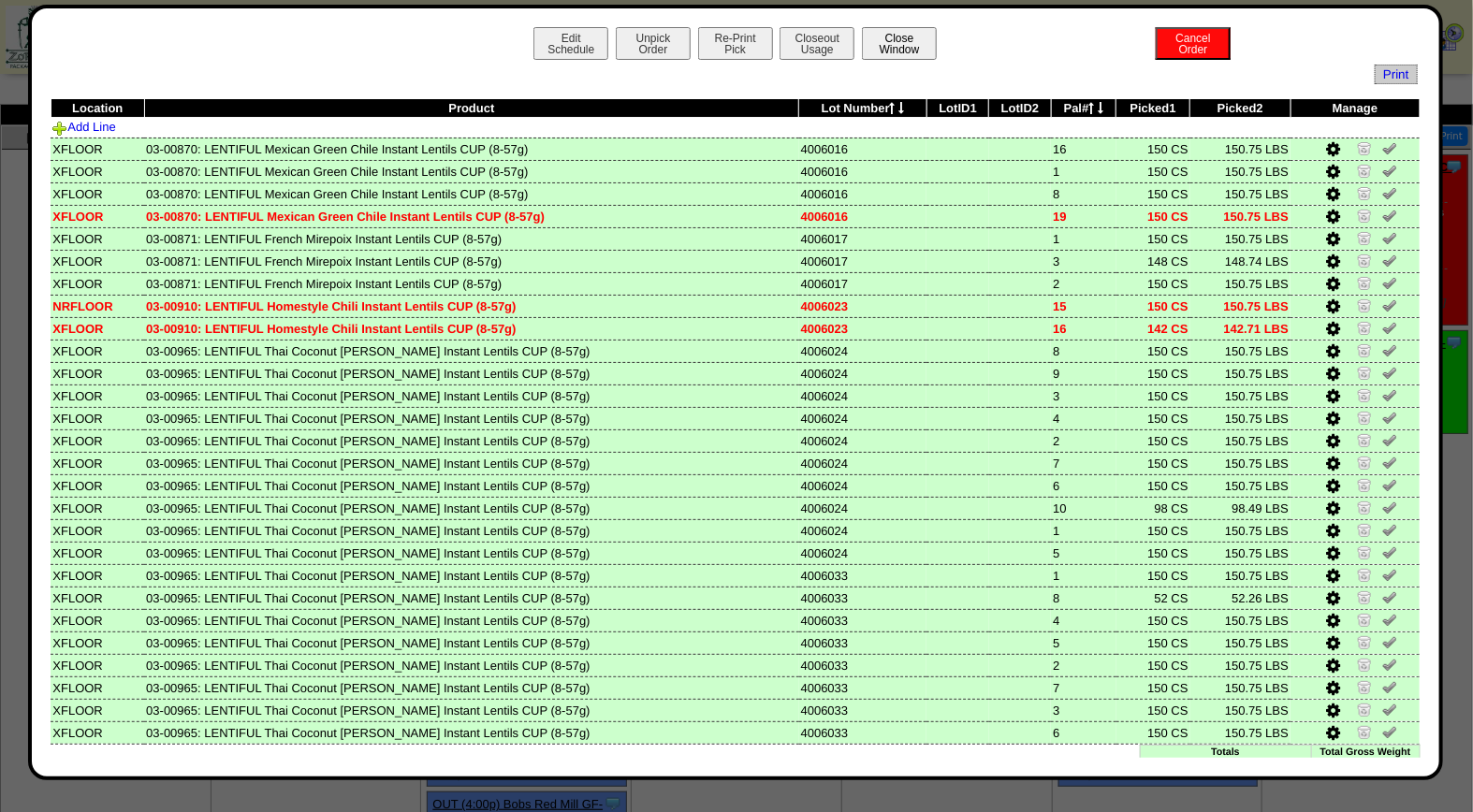
click at [918, 52] on button "Close Window" at bounding box center [899, 43] width 75 height 33
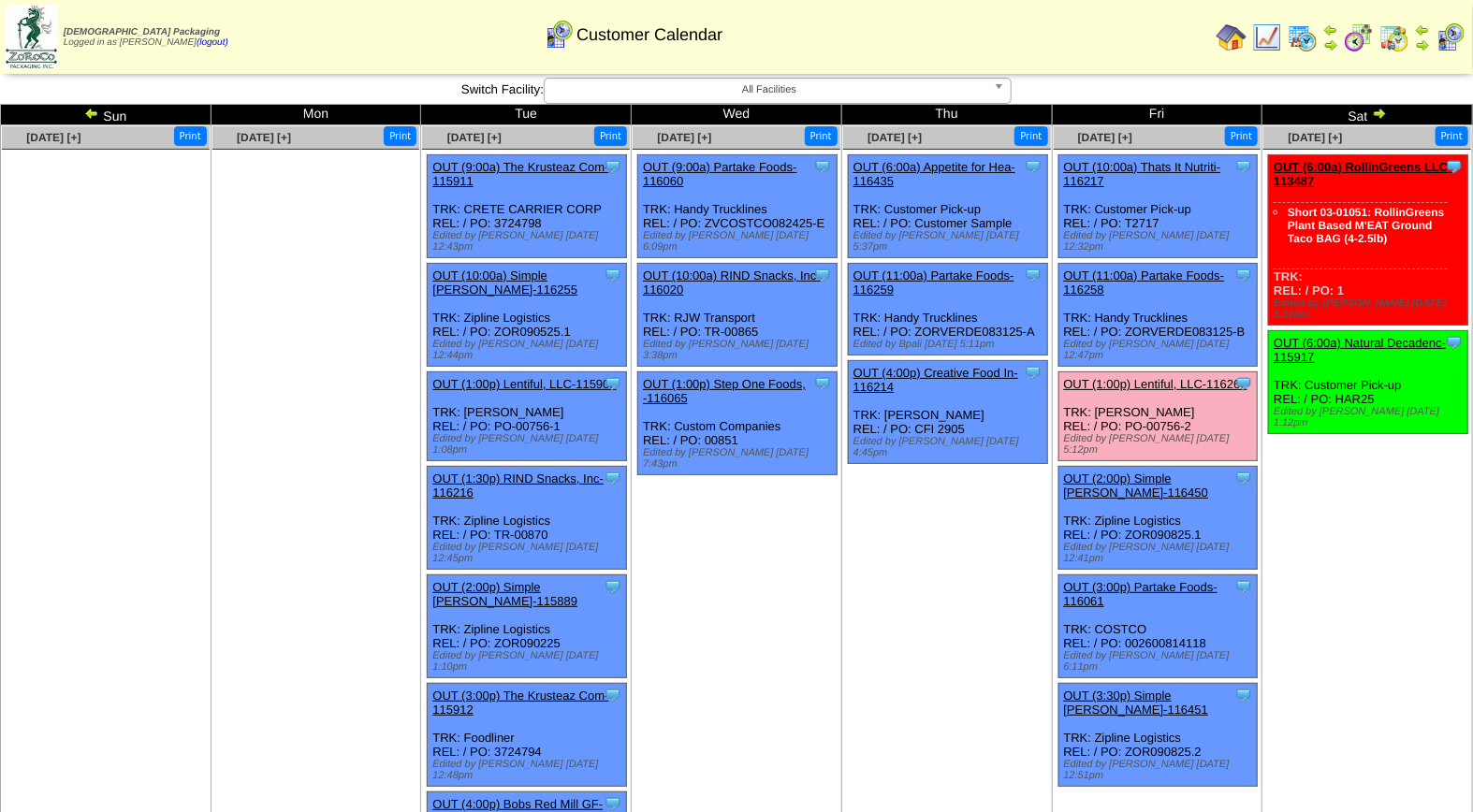
click at [1155, 377] on link "OUT (1:00p) Lentiful, LLC-116260" at bounding box center [1155, 384] width 183 height 14
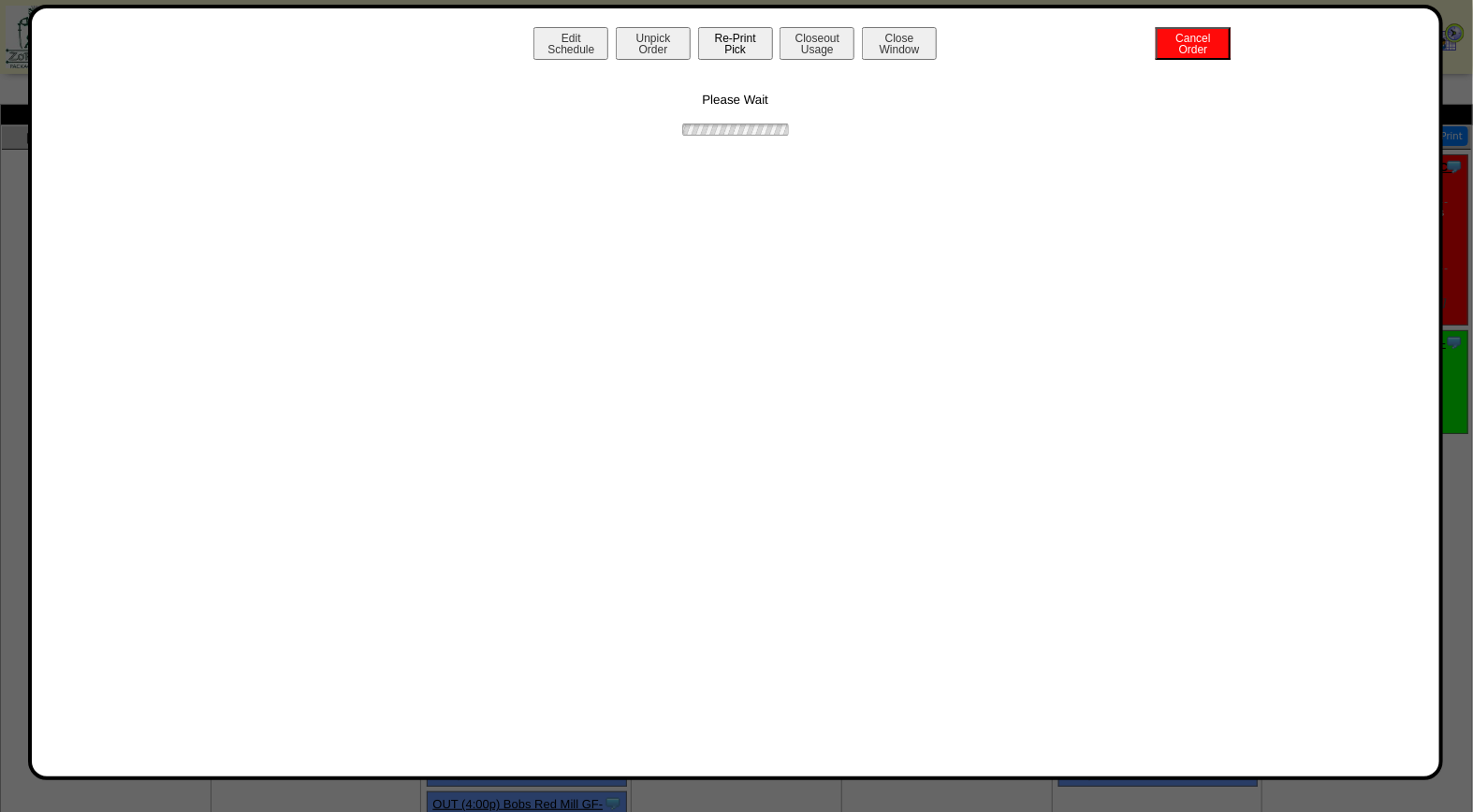
click at [763, 53] on button "Re-Print Pick" at bounding box center [736, 43] width 75 height 33
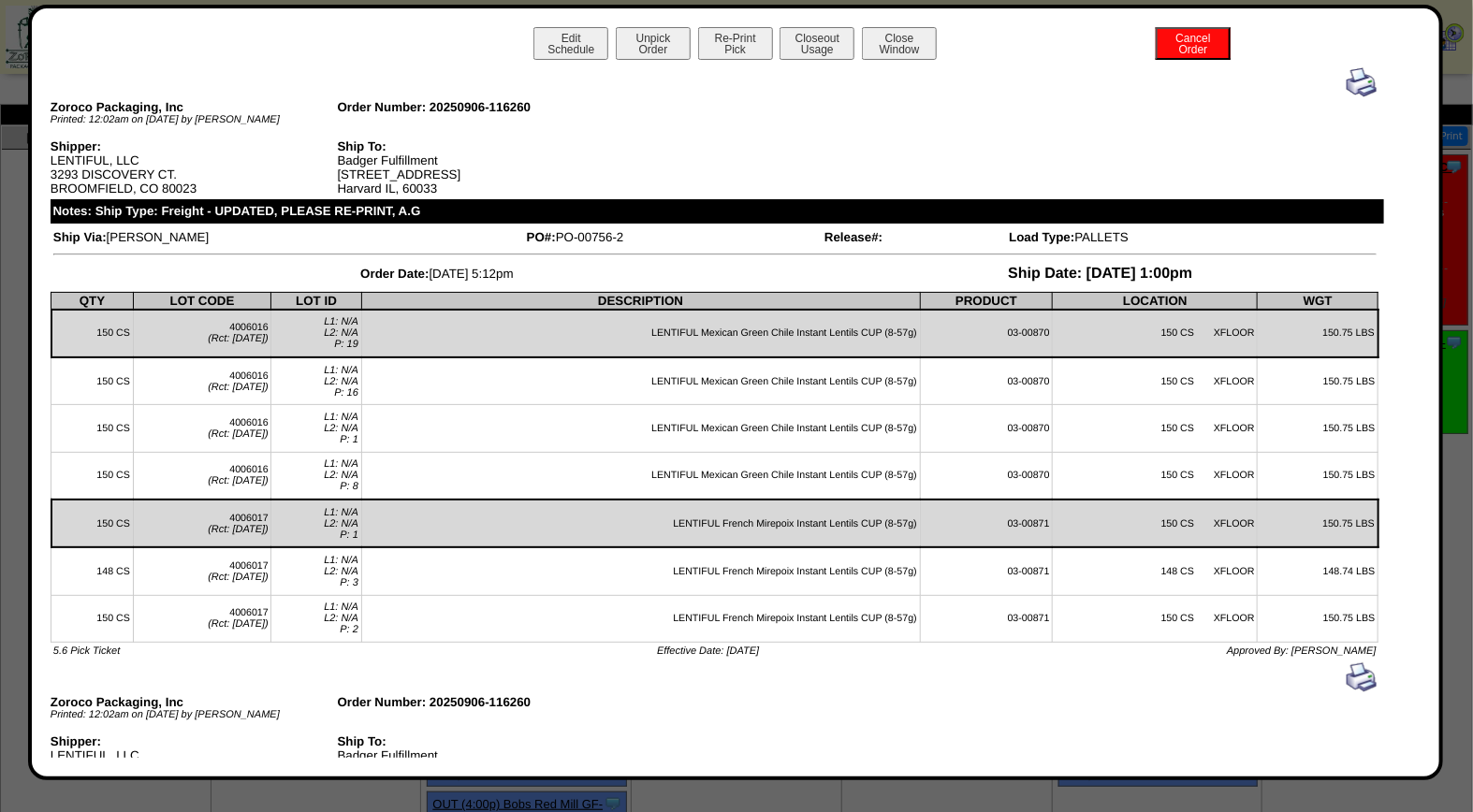
click at [1346, 87] on img at bounding box center [1361, 82] width 30 height 30
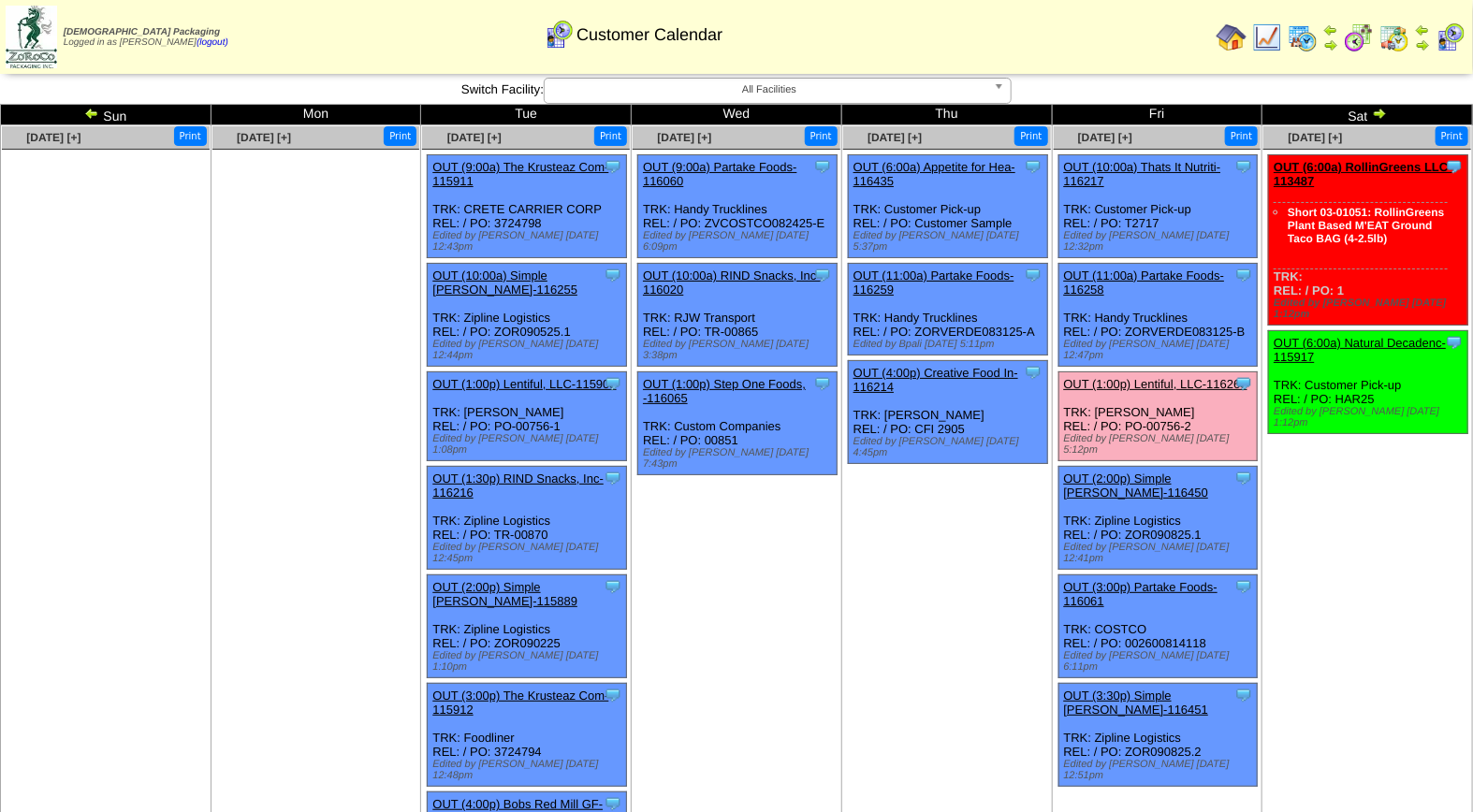
click at [1148, 377] on link "OUT (1:00p) Lentiful, LLC-116260" at bounding box center [1155, 384] width 183 height 14
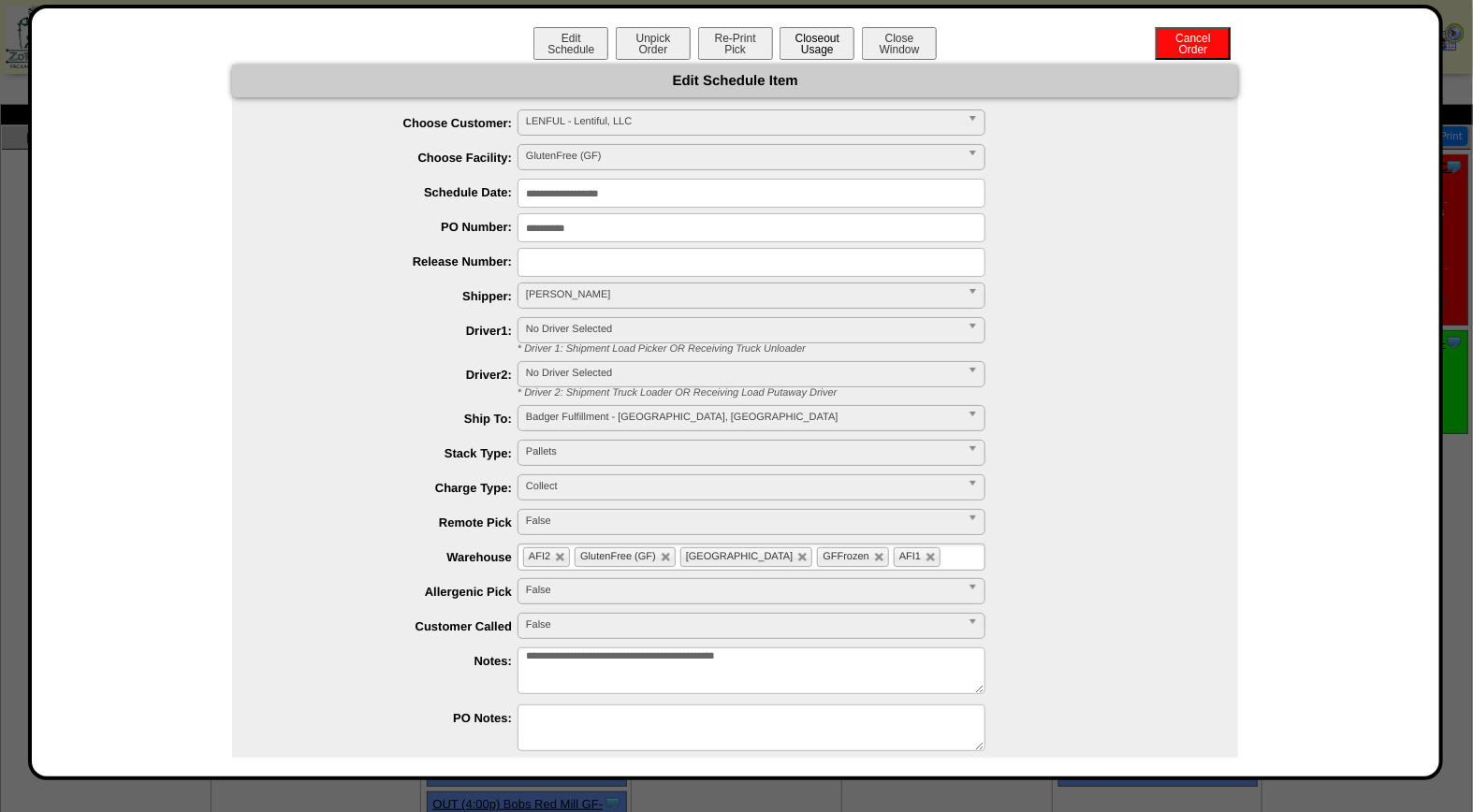
click at [823, 49] on button "Closeout Usage" at bounding box center [817, 43] width 75 height 33
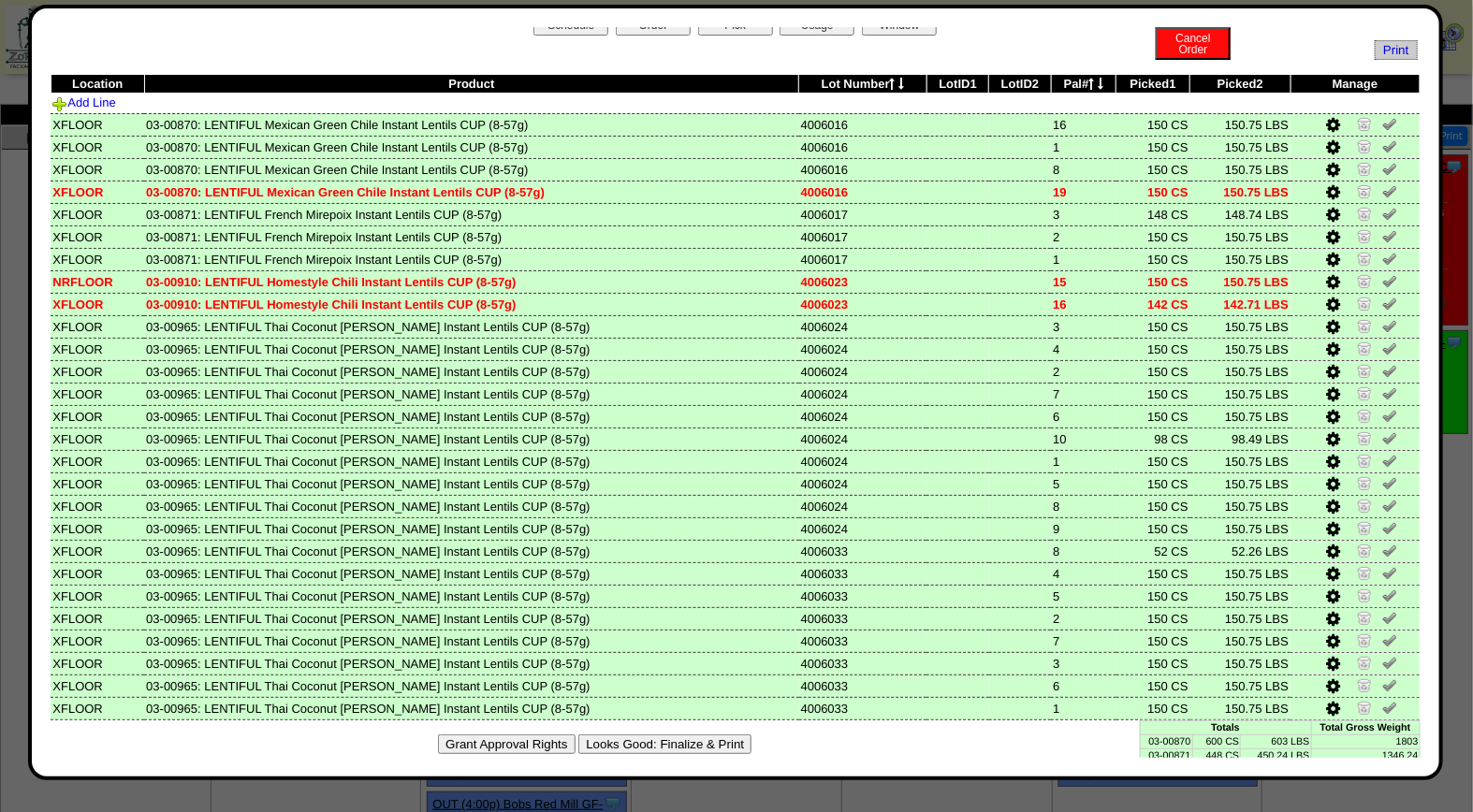
scroll to position [49, 0]
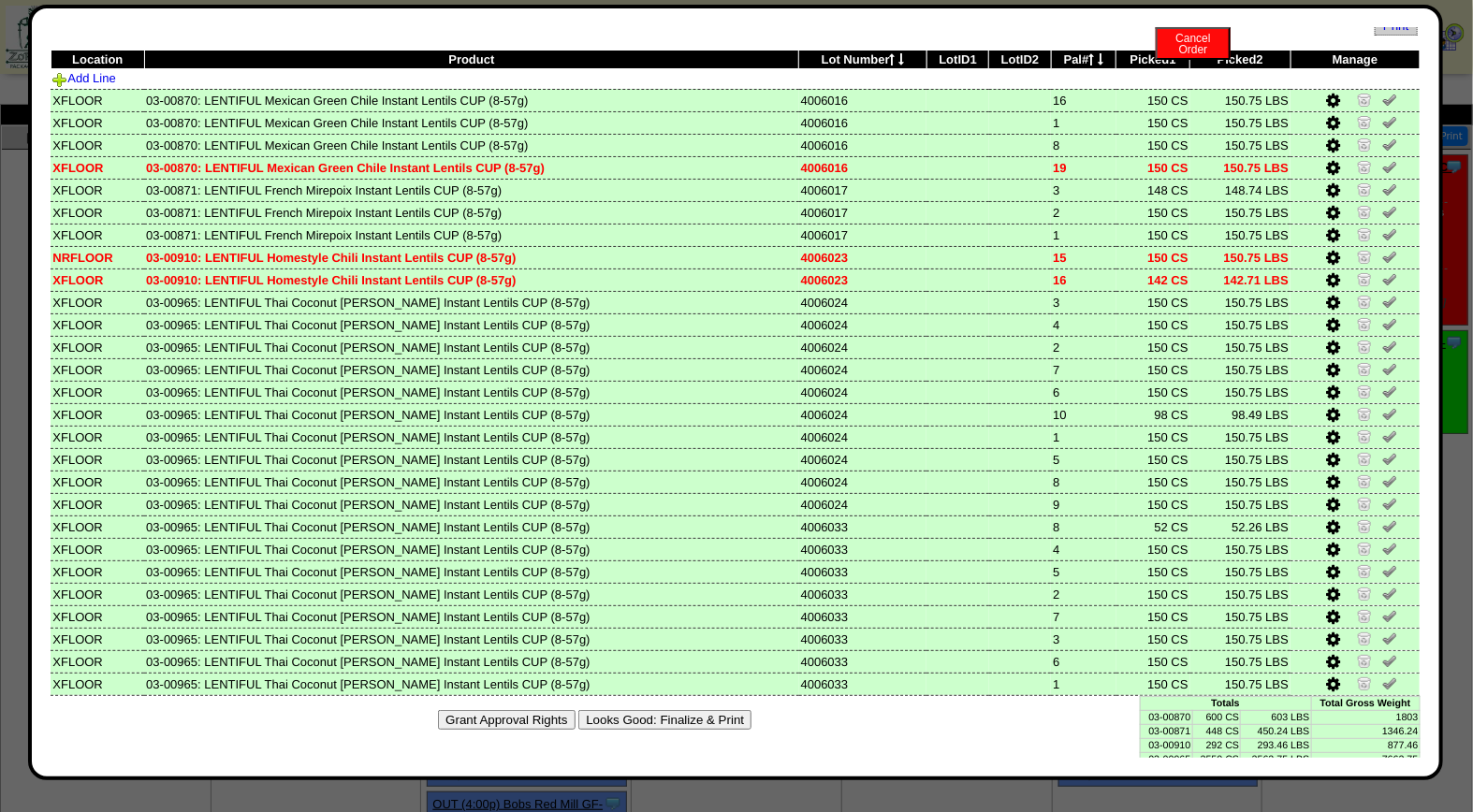
click at [601, 710] on button "Looks Good: Finalize & Print" at bounding box center [665, 720] width 173 height 20
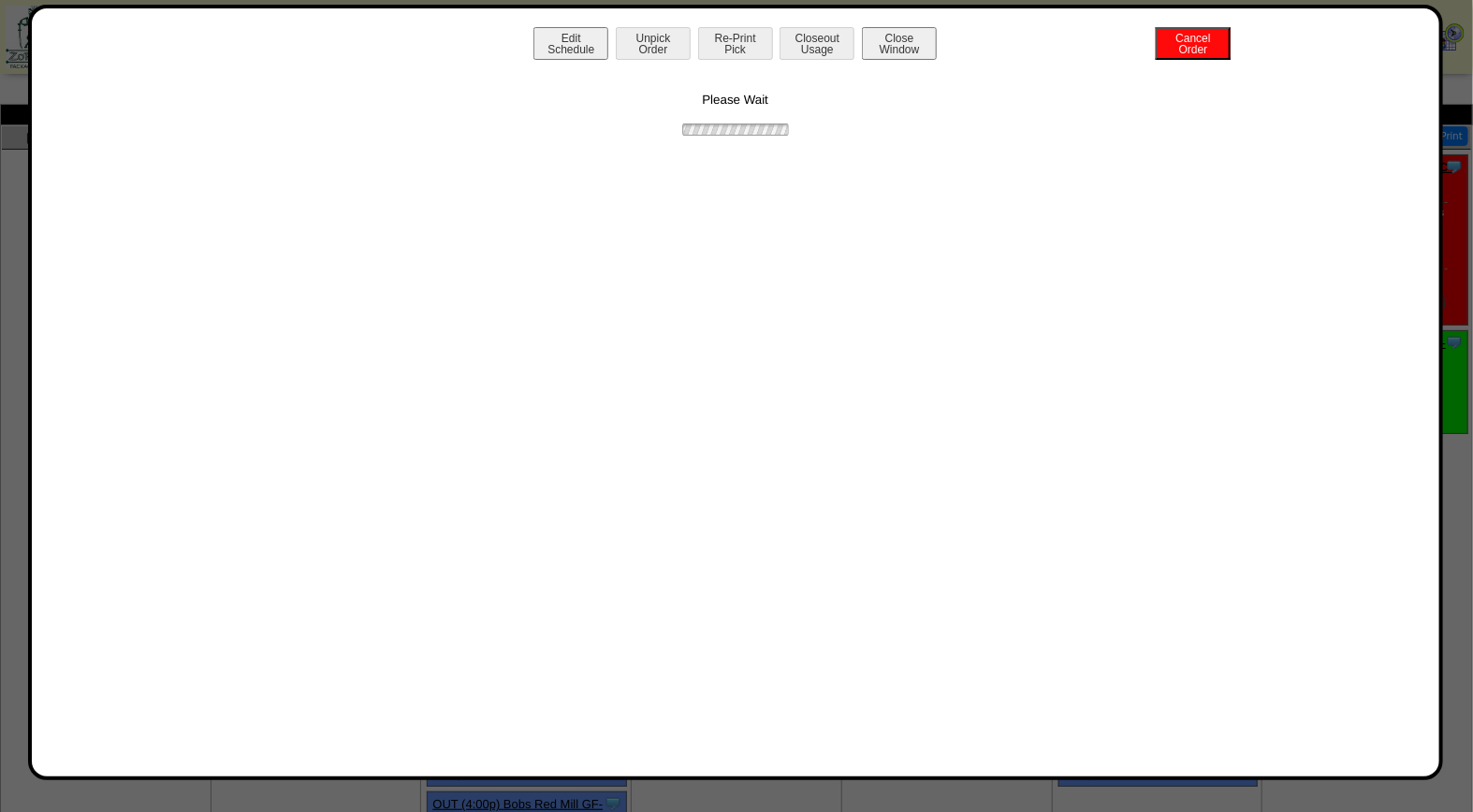
scroll to position [0, 0]
click at [720, 50] on button "Print BOL" at bounding box center [736, 43] width 75 height 33
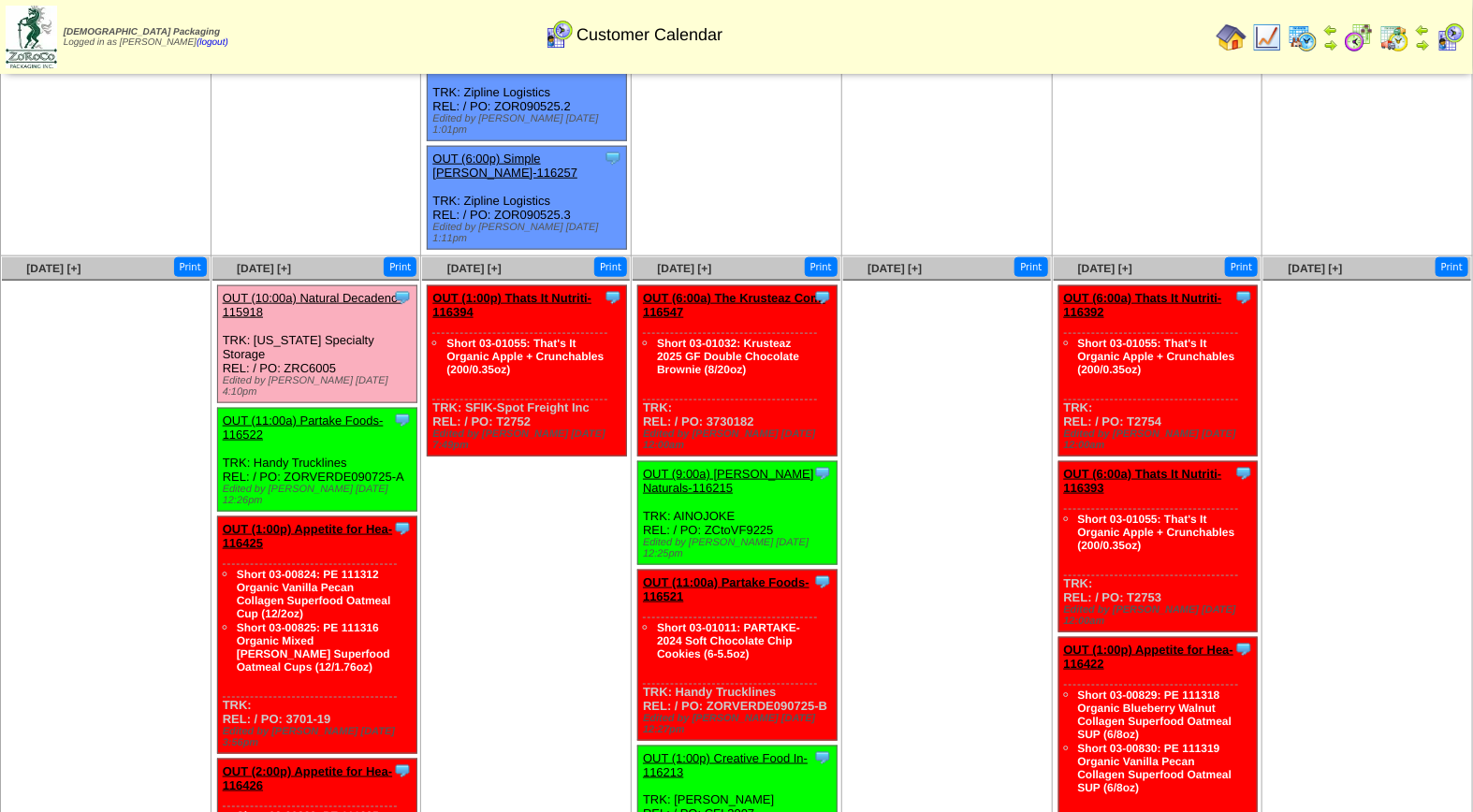
scroll to position [834, 0]
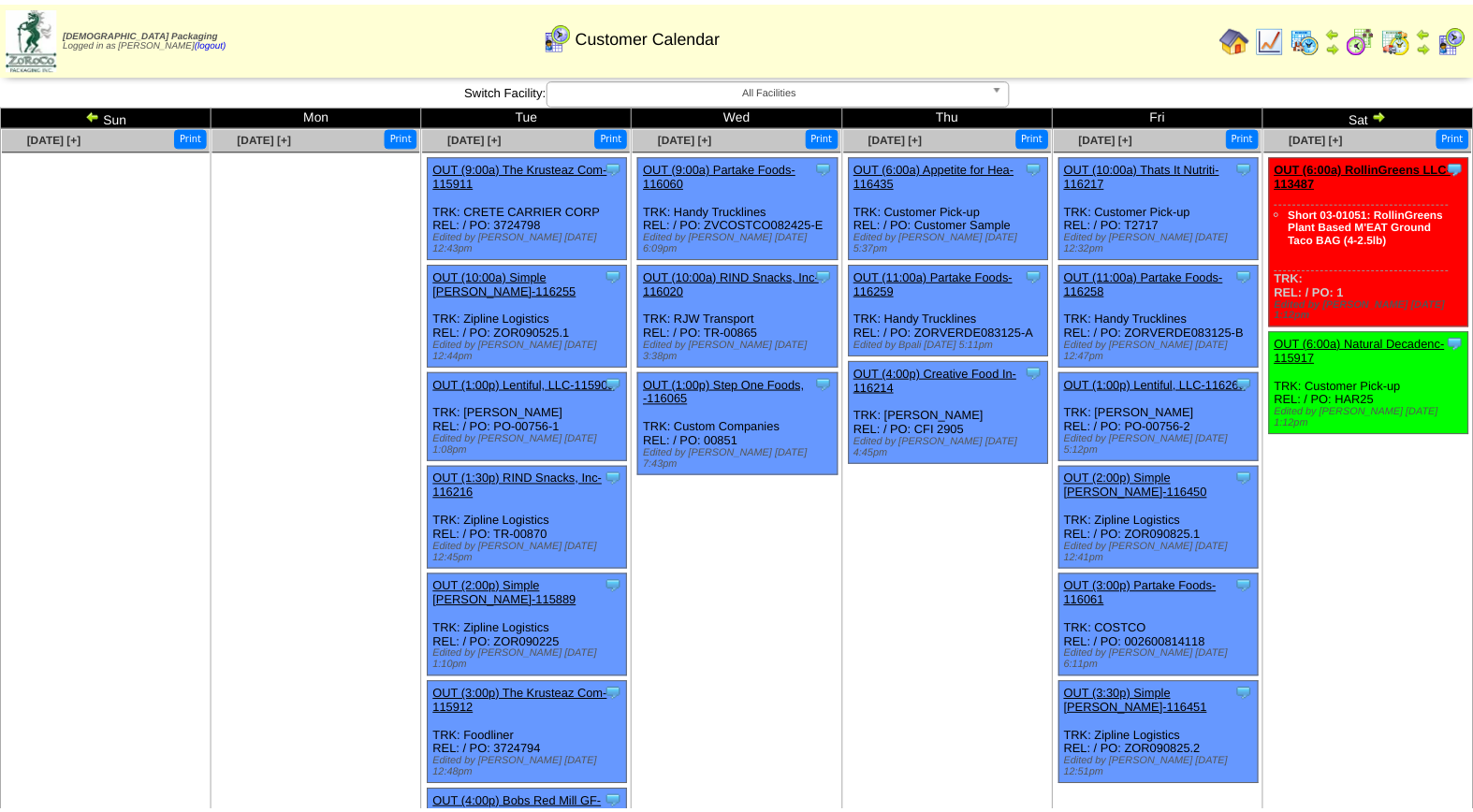
scroll to position [834, 0]
